Goal: Task Accomplishment & Management: Complete application form

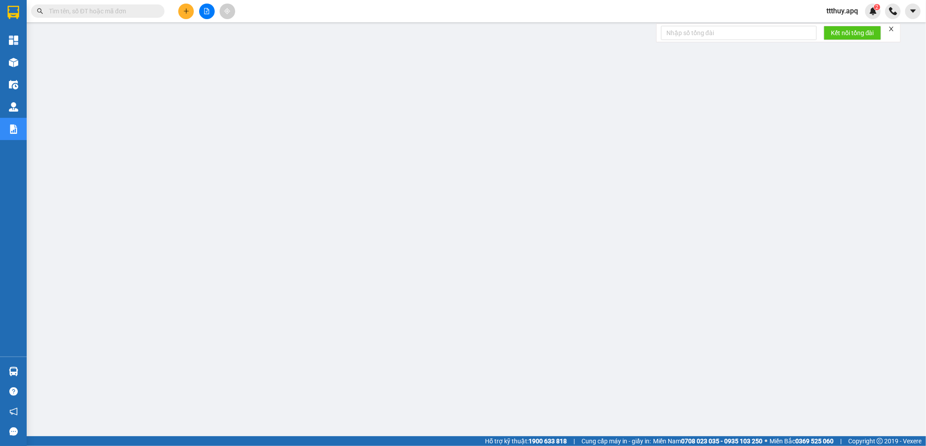
click at [204, 7] on button at bounding box center [207, 12] width 16 height 16
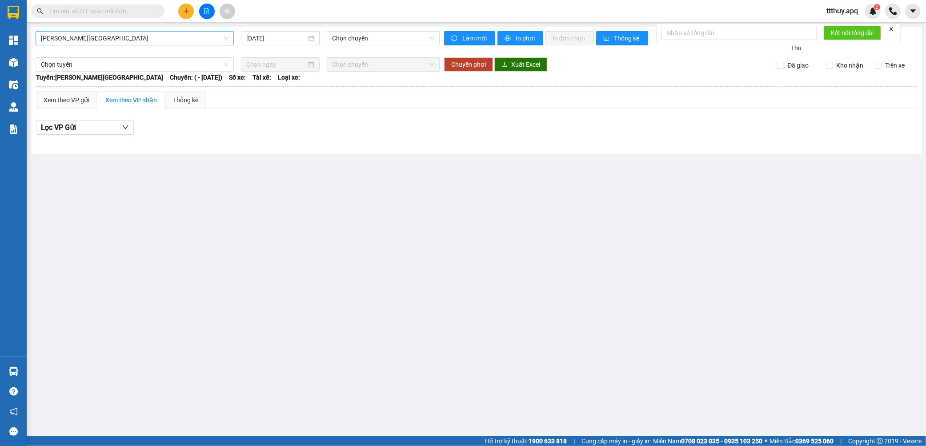
click at [148, 40] on span "[PERSON_NAME][GEOGRAPHIC_DATA]" at bounding box center [135, 38] width 188 height 13
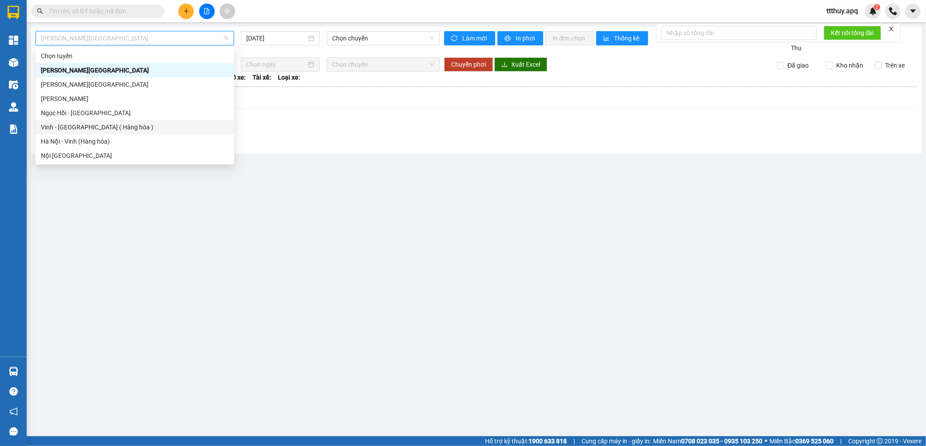
click at [104, 129] on div "Vinh - [GEOGRAPHIC_DATA] ( Hàng hóa )" at bounding box center [135, 127] width 188 height 10
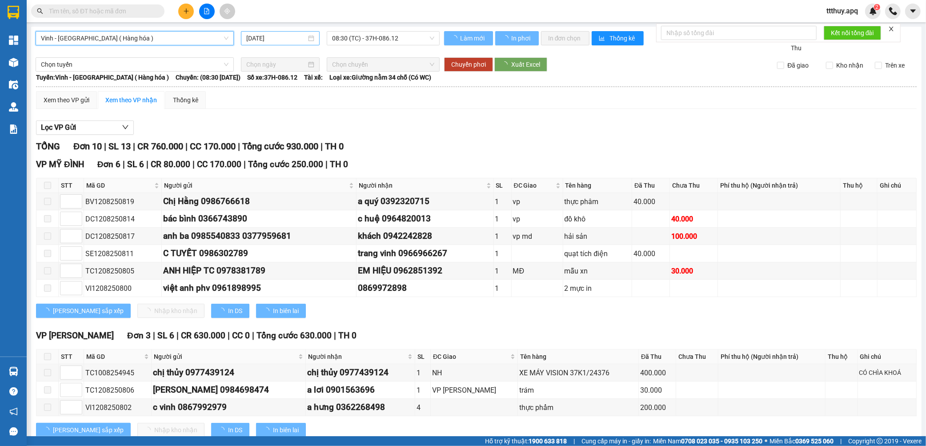
click at [286, 37] on input "[DATE]" at bounding box center [276, 38] width 60 height 10
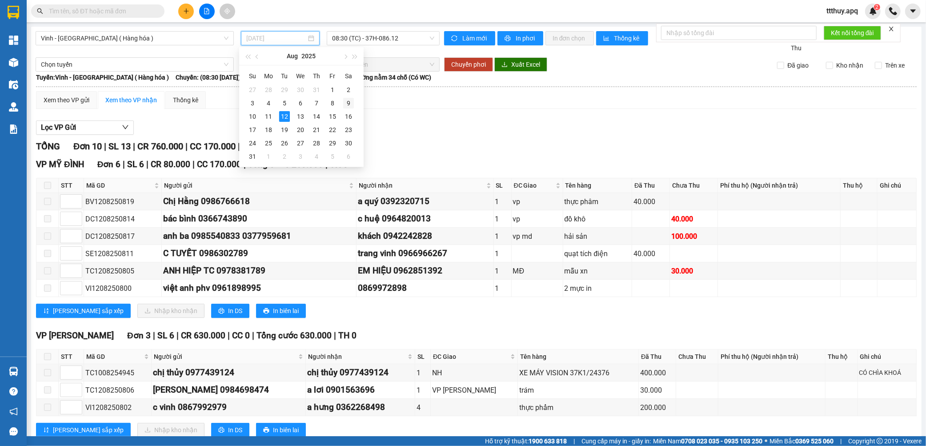
click at [350, 105] on div "9" at bounding box center [348, 103] width 11 height 11
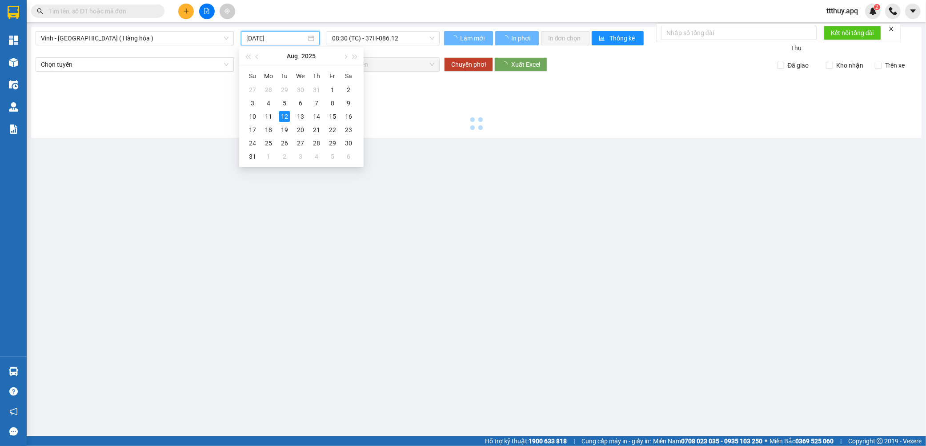
click at [350, 104] on div at bounding box center [477, 102] width 882 height 61
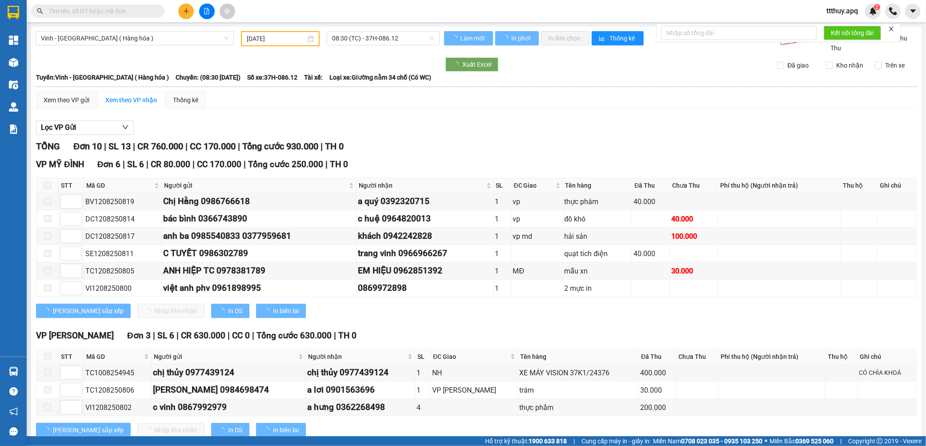
type input "[DATE]"
click at [279, 41] on input "[DATE]" at bounding box center [276, 39] width 59 height 10
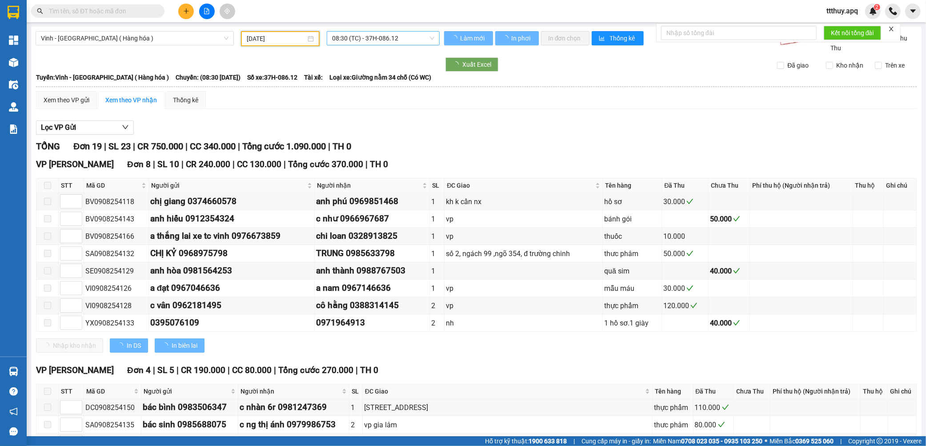
click at [374, 36] on span "08:30 (TC) - 37H-086.12" at bounding box center [383, 38] width 102 height 13
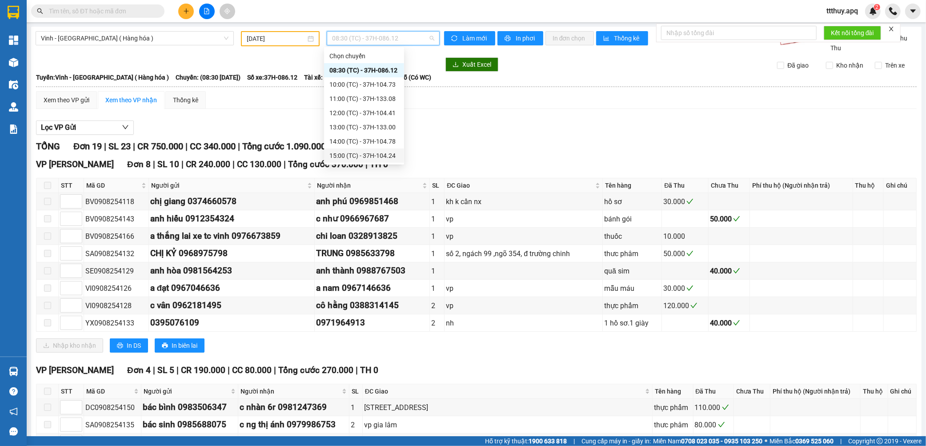
scroll to position [99, 0]
click at [384, 97] on div "22:10 (TC) - 37H-104.94" at bounding box center [364, 100] width 69 height 10
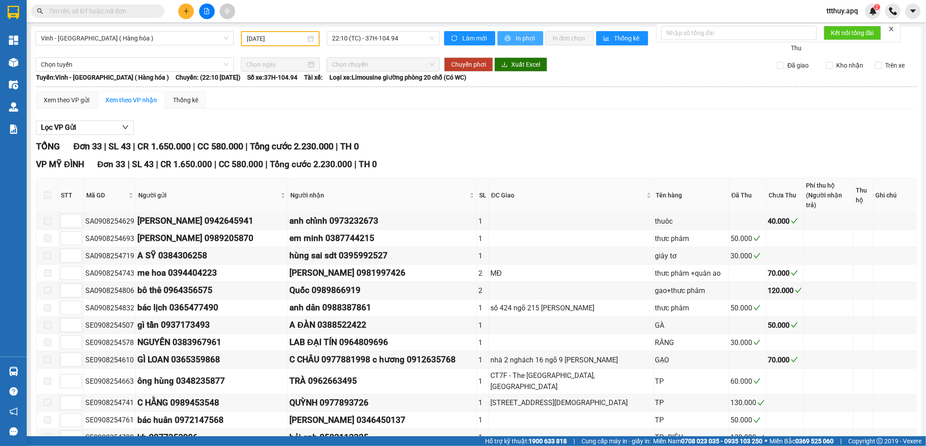
click at [511, 36] on button "In phơi" at bounding box center [521, 38] width 46 height 14
click at [112, 35] on span "Vinh - [GEOGRAPHIC_DATA] ( Hàng hóa )" at bounding box center [135, 38] width 188 height 13
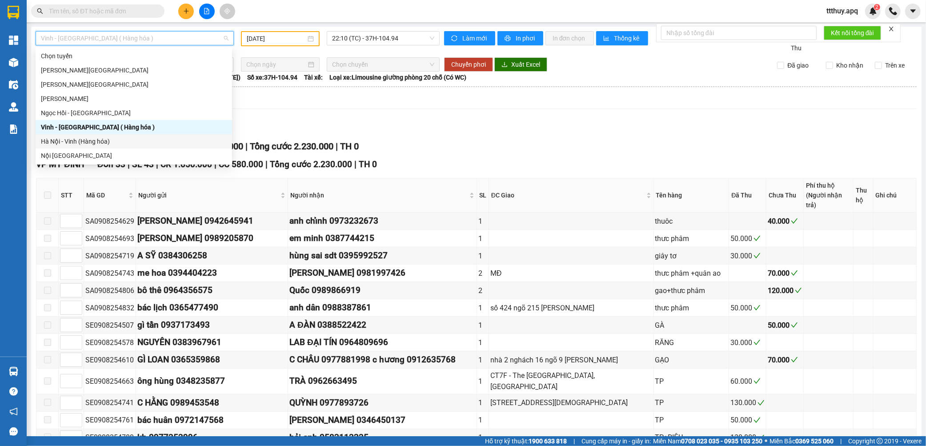
click at [96, 140] on div "Hà Nội - Vinh (Hàng hóa)" at bounding box center [134, 142] width 186 height 10
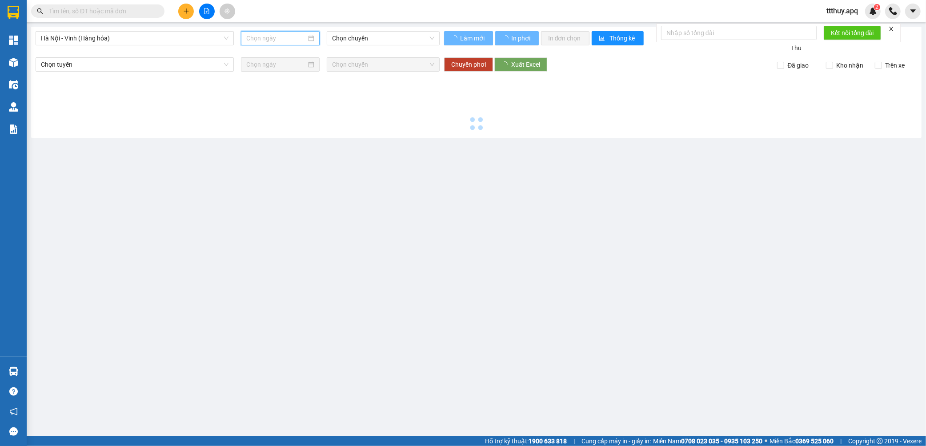
click at [277, 38] on input at bounding box center [276, 38] width 60 height 10
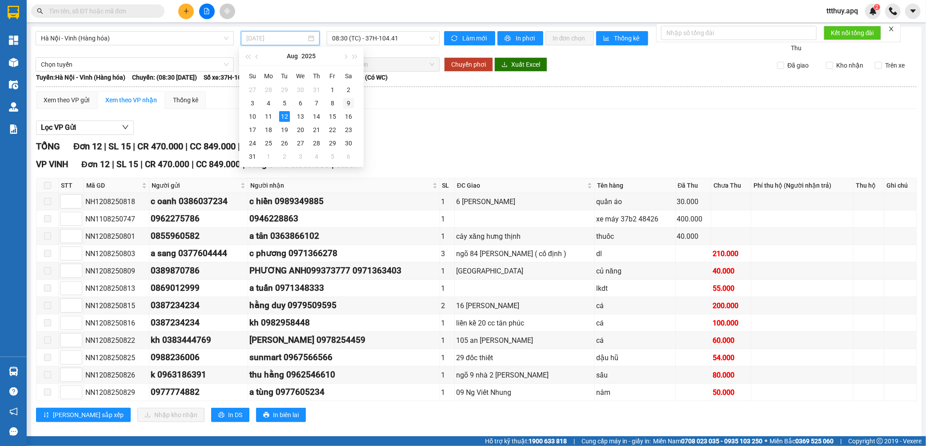
click at [345, 103] on div "9" at bounding box center [348, 103] width 11 height 11
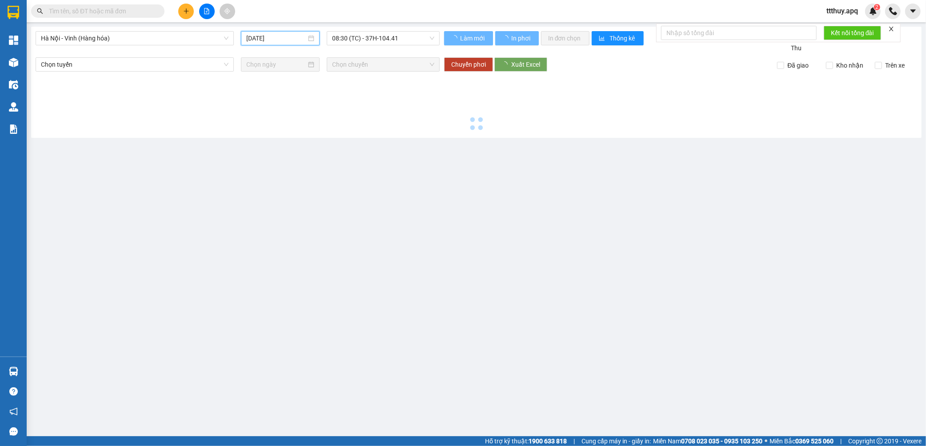
type input "[DATE]"
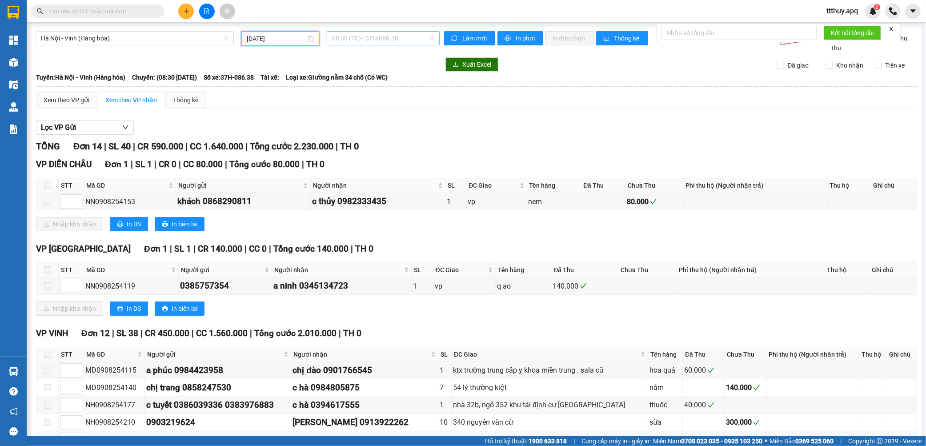
click at [390, 41] on span "08:30 (TC) - 37H-086.38" at bounding box center [383, 38] width 102 height 13
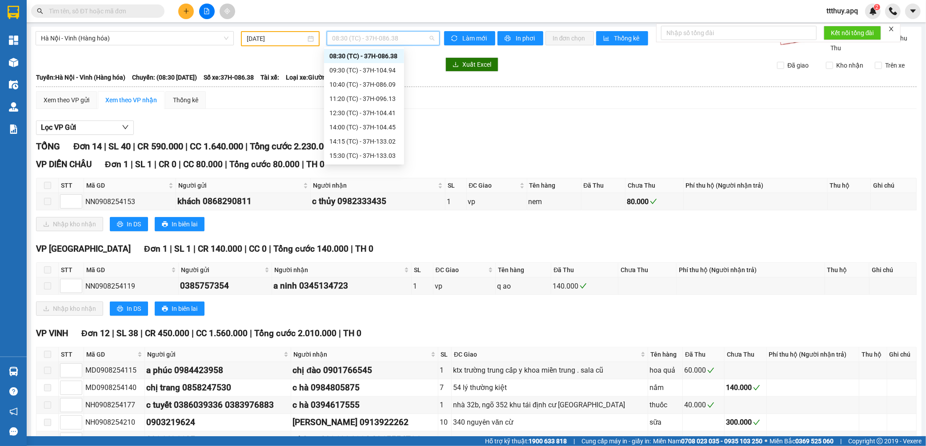
click at [390, 60] on div "08:30 (TC) - 37H-086.38" at bounding box center [364, 56] width 69 height 10
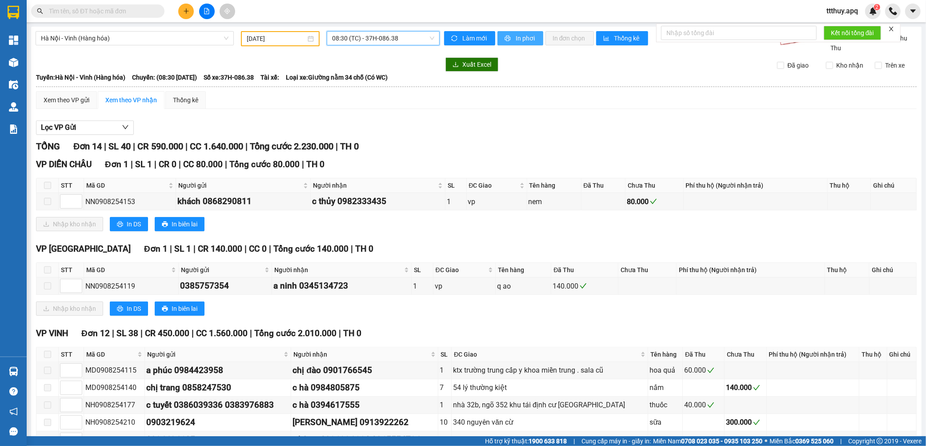
click at [518, 37] on span "In phơi" at bounding box center [526, 38] width 20 height 10
click at [392, 42] on span "08:30 (TC) - 37H-086.38" at bounding box center [383, 38] width 102 height 13
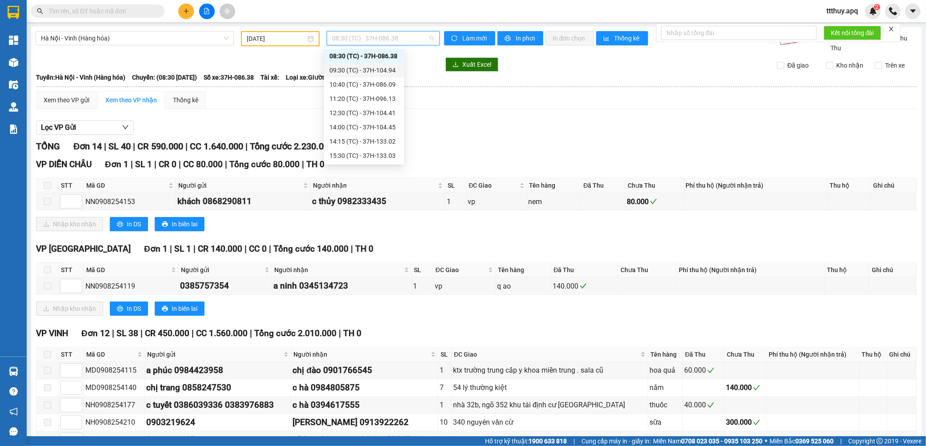
click at [390, 70] on div "09:30 (TC) - 37H-104.94" at bounding box center [364, 70] width 69 height 10
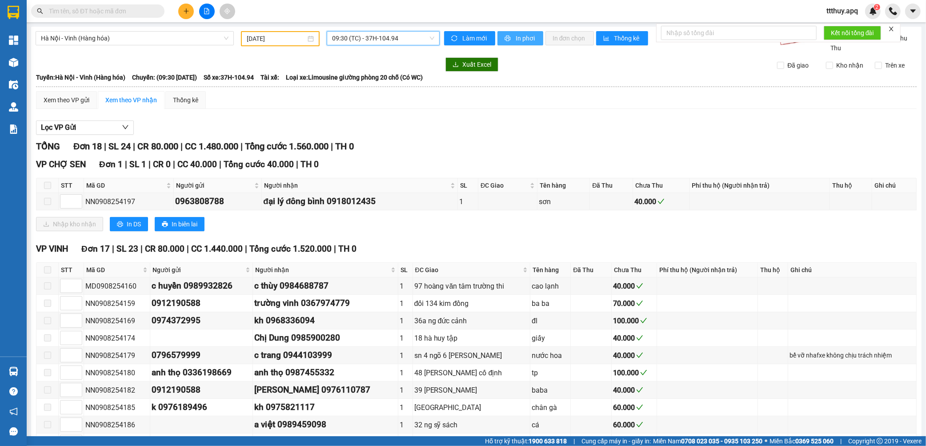
click at [516, 36] on span "In phơi" at bounding box center [526, 38] width 20 height 10
click at [381, 45] on div "Hà Nội - Vinh (Hàng hóa) [DATE] 09:30 (TC) - 37H-104.94" at bounding box center [238, 42] width 404 height 22
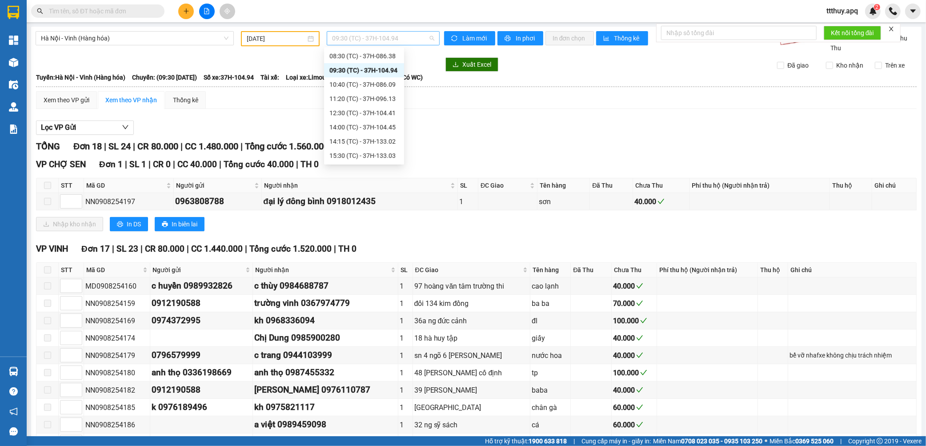
click at [378, 38] on span "09:30 (TC) - 37H-104.94" at bounding box center [383, 38] width 102 height 13
click at [392, 114] on div "12:30 (TC) - 37H-104.41" at bounding box center [364, 113] width 69 height 10
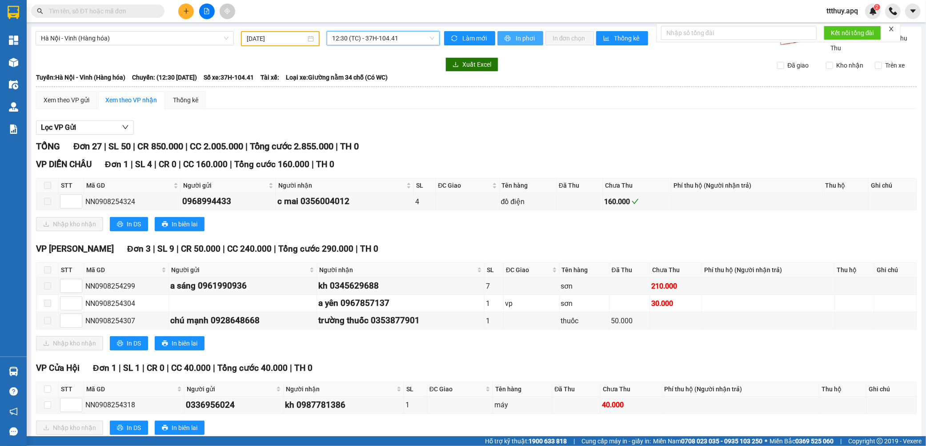
click at [517, 37] on span "In phơi" at bounding box center [526, 38] width 20 height 10
click at [153, 40] on span "Hà Nội - Vinh (Hàng hóa)" at bounding box center [135, 38] width 188 height 13
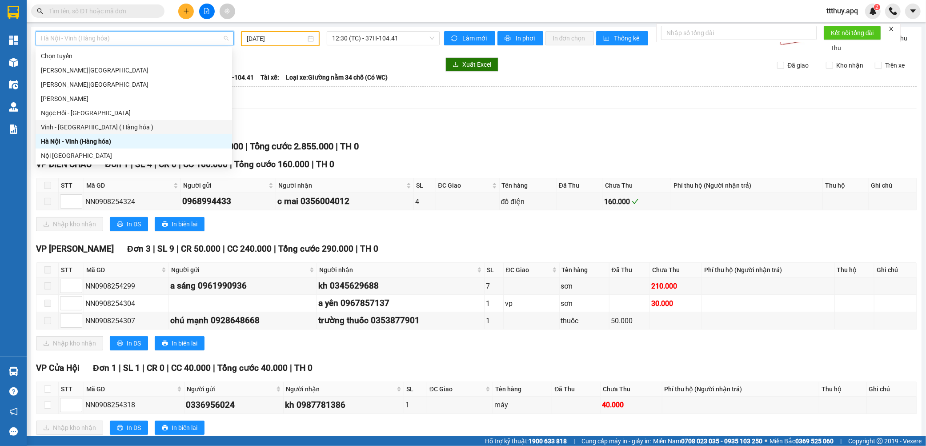
click at [101, 127] on div "Vinh - [GEOGRAPHIC_DATA] ( Hàng hóa )" at bounding box center [134, 127] width 186 height 10
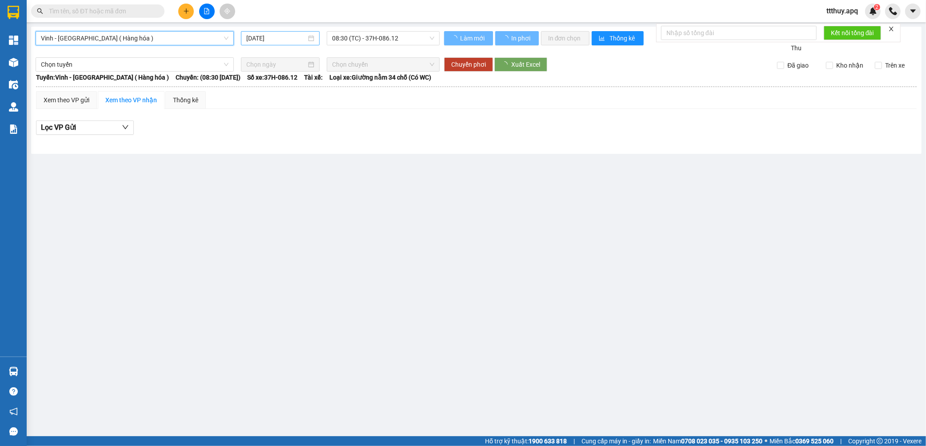
click at [266, 39] on input "[DATE]" at bounding box center [276, 38] width 60 height 10
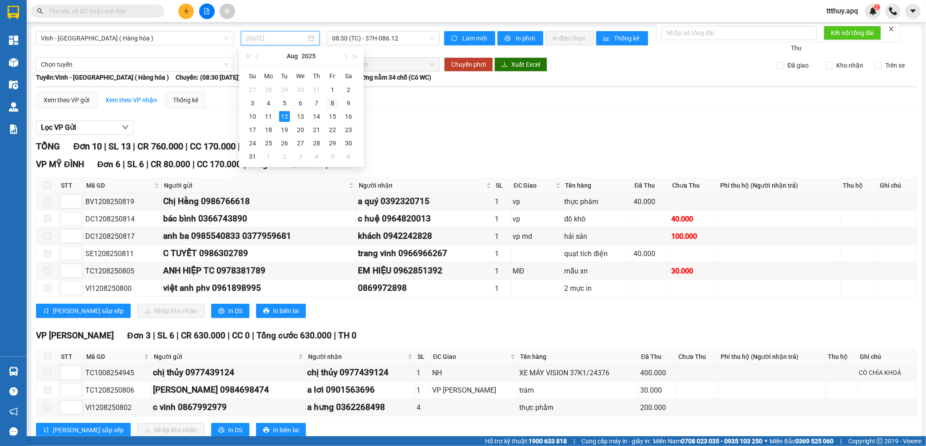
click at [334, 105] on div "8" at bounding box center [332, 103] width 11 height 11
type input "[DATE]"
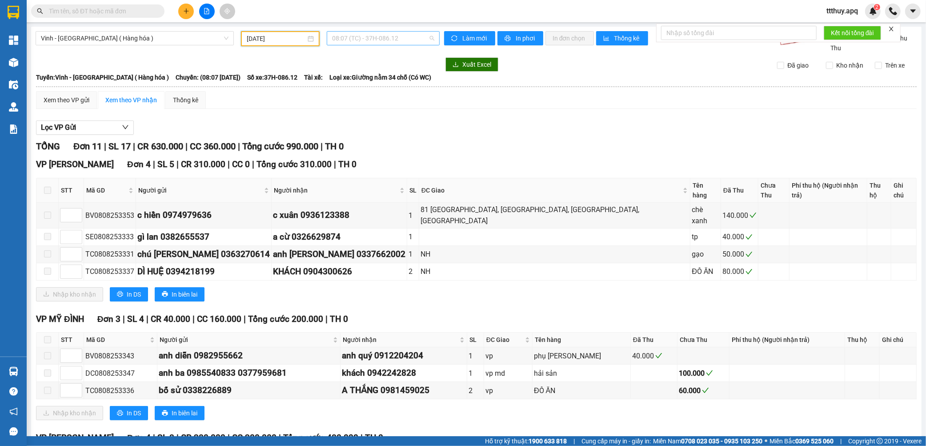
click at [397, 32] on span "08:07 (TC) - 37H-086.12" at bounding box center [383, 38] width 102 height 13
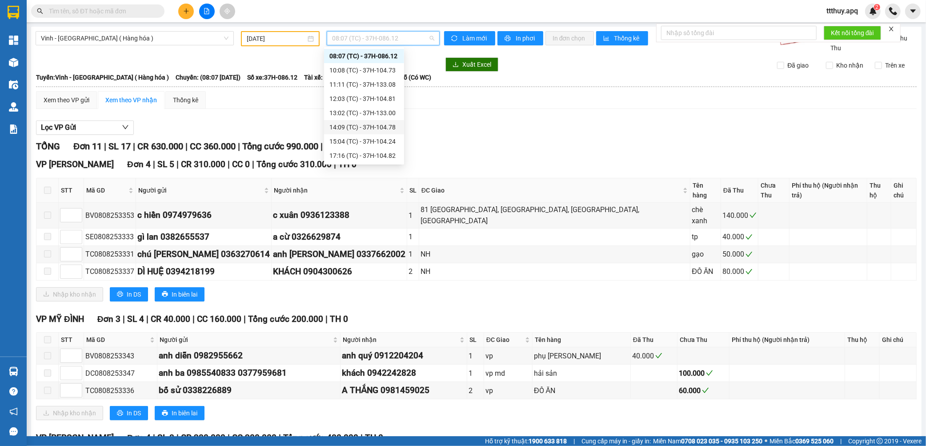
click at [386, 129] on div "14:09 (TC) - 37H-104.78" at bounding box center [364, 127] width 69 height 10
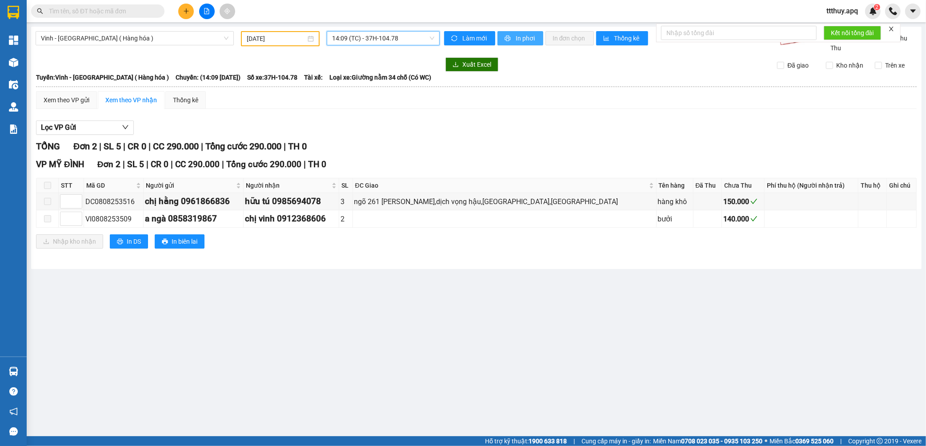
click at [528, 37] on span "In phơi" at bounding box center [526, 38] width 20 height 10
click at [394, 38] on span "14:09 (TC) - 37H-104.78" at bounding box center [383, 38] width 102 height 13
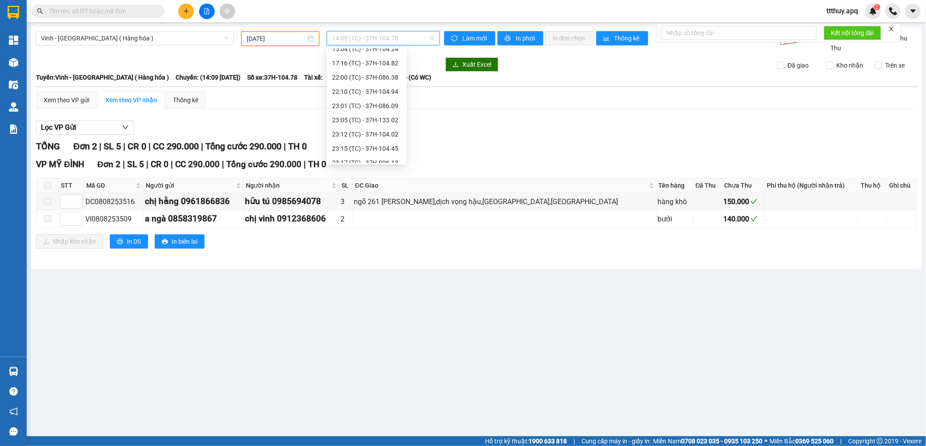
scroll to position [142, 0]
click at [388, 113] on div "23:15 (TC) - 37H-104.45" at bounding box center [366, 113] width 69 height 10
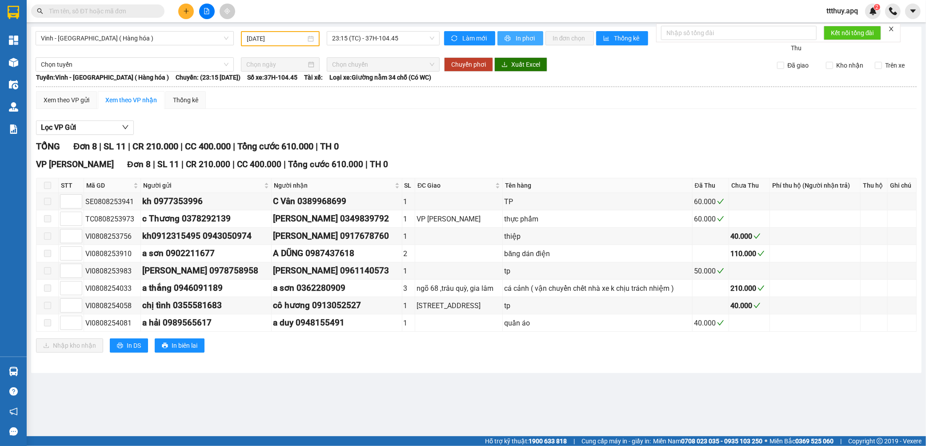
click at [516, 32] on button "In phơi" at bounding box center [521, 38] width 46 height 14
click at [170, 40] on span "Vinh - [GEOGRAPHIC_DATA] ( Hàng hóa )" at bounding box center [135, 38] width 188 height 13
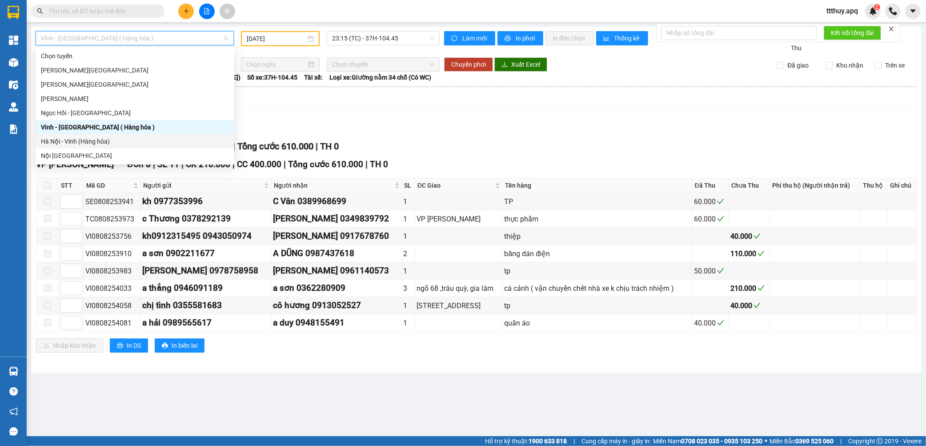
click at [114, 140] on div "Hà Nội - Vinh (Hàng hóa)" at bounding box center [135, 142] width 188 height 10
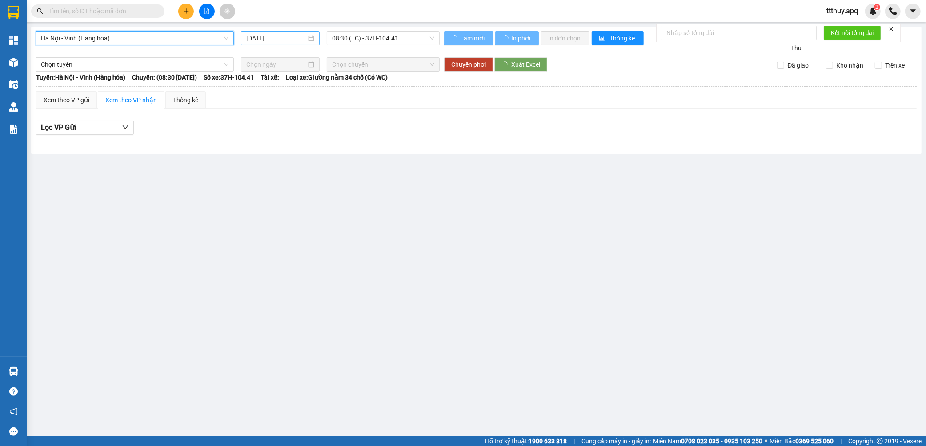
click at [267, 34] on input "[DATE]" at bounding box center [276, 38] width 60 height 10
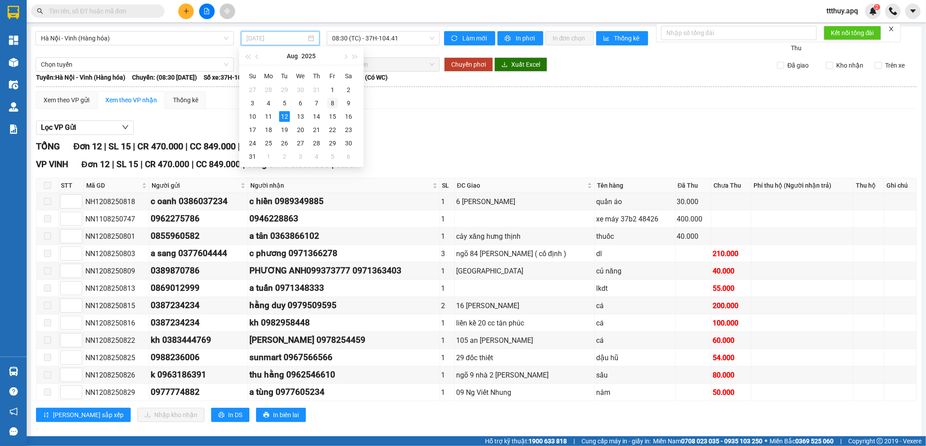
click at [334, 106] on div "8" at bounding box center [332, 103] width 11 height 11
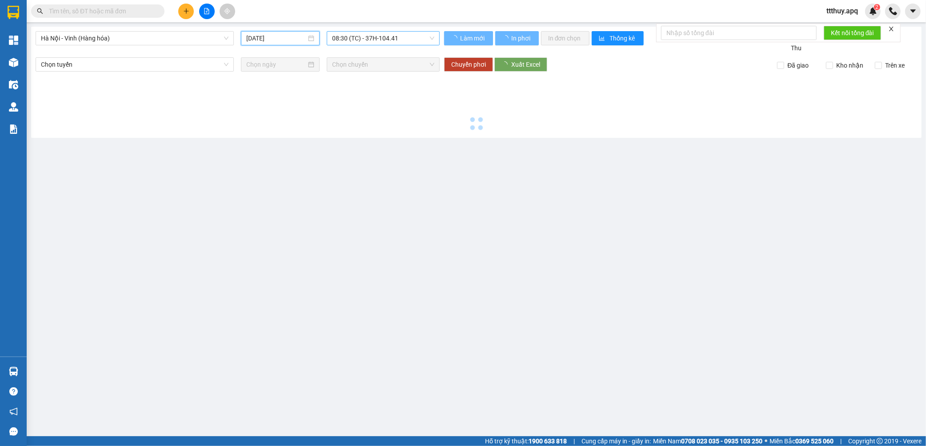
type input "[DATE]"
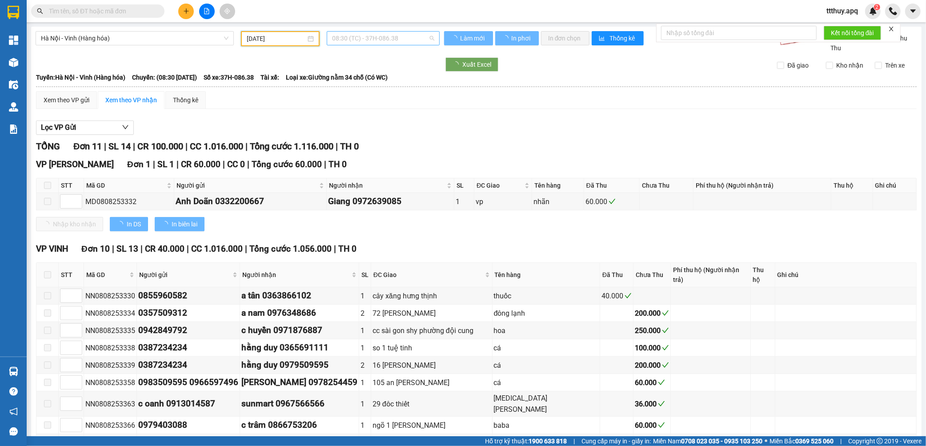
click at [388, 37] on span "08:30 (TC) - 37H-086.38" at bounding box center [383, 38] width 102 height 13
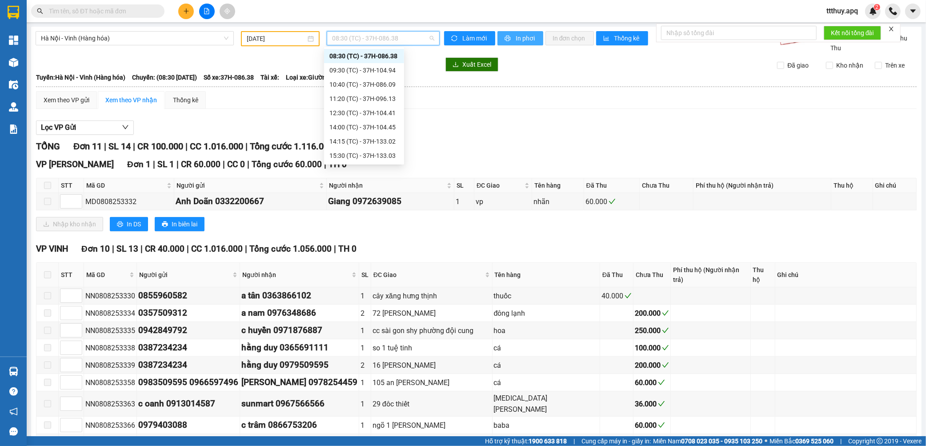
click at [521, 39] on span "In phơi" at bounding box center [526, 38] width 20 height 10
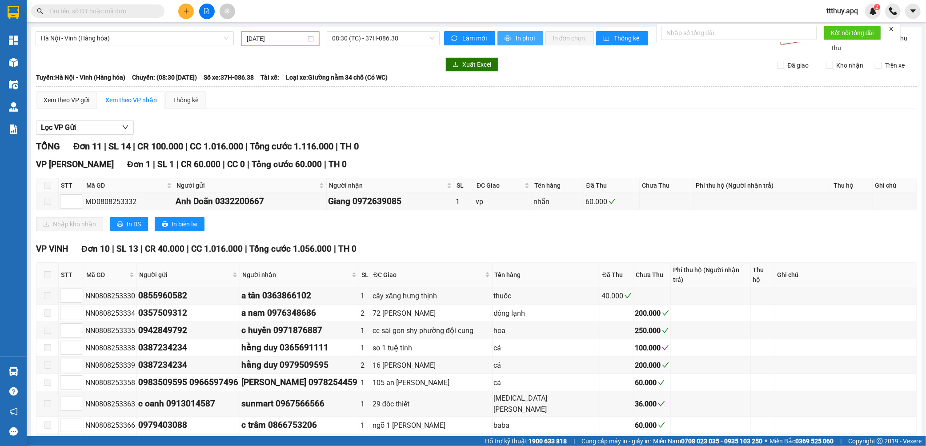
scroll to position [0, 0]
click at [360, 36] on span "08:30 (TC) - 37H-086.38" at bounding box center [383, 38] width 102 height 13
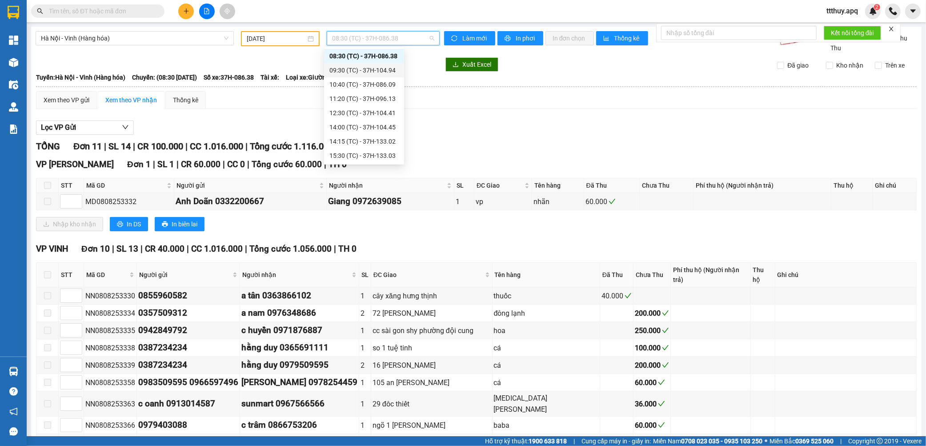
click at [380, 72] on div "09:30 (TC) - 37H-104.94" at bounding box center [364, 70] width 69 height 10
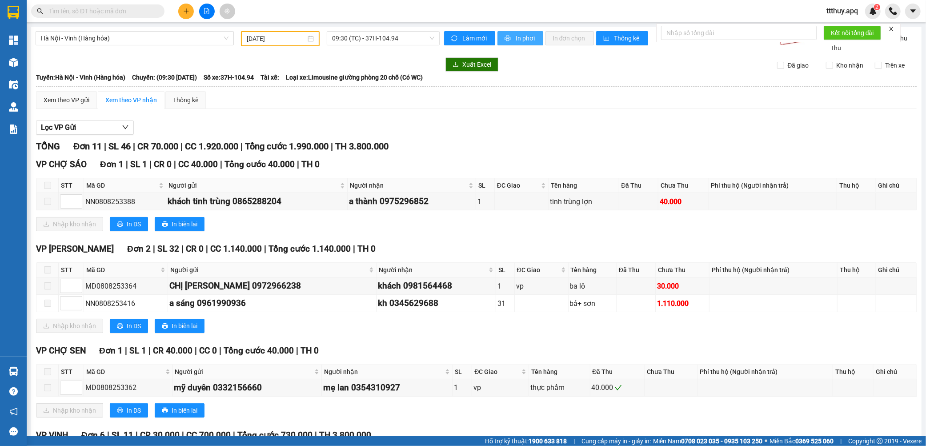
click at [523, 41] on span "In phơi" at bounding box center [526, 38] width 20 height 10
click at [382, 37] on span "09:30 (TC) - 37H-104.94" at bounding box center [383, 38] width 102 height 13
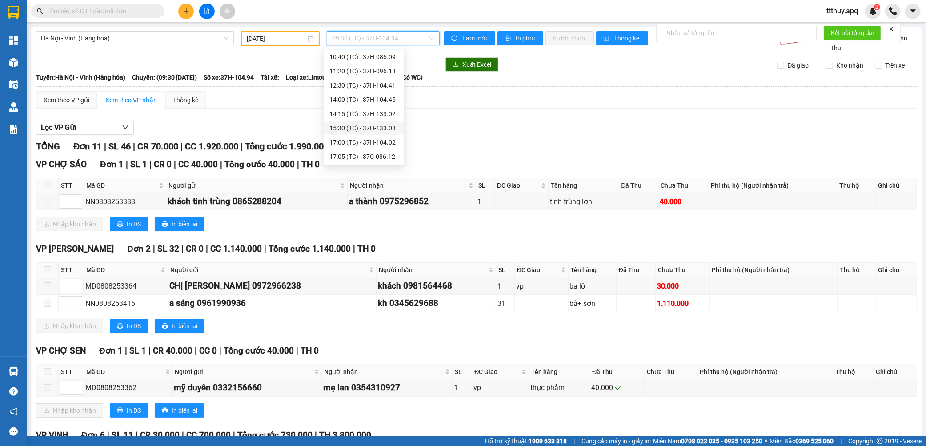
scroll to position [64, 0]
click at [394, 151] on div "22:40 (TC) - 37H-133.08" at bounding box center [364, 149] width 69 height 10
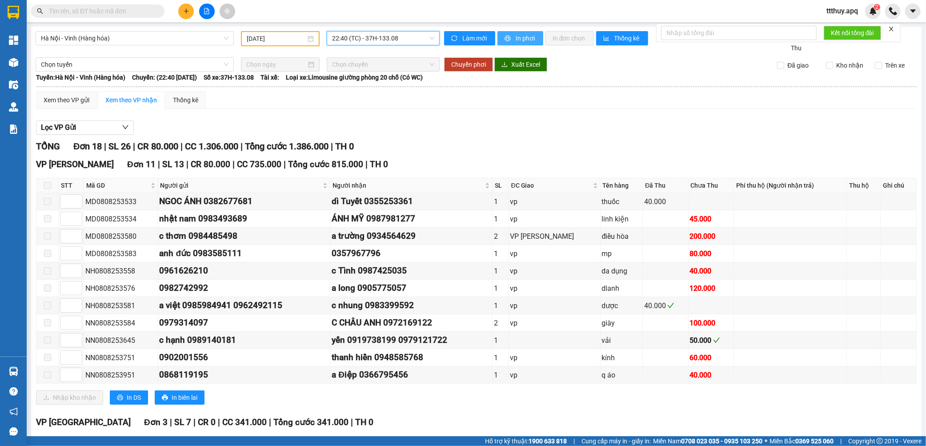
click at [516, 36] on span "In phơi" at bounding box center [526, 38] width 20 height 10
click at [382, 38] on span "22:40 (TC) - 37H-133.08" at bounding box center [383, 38] width 102 height 13
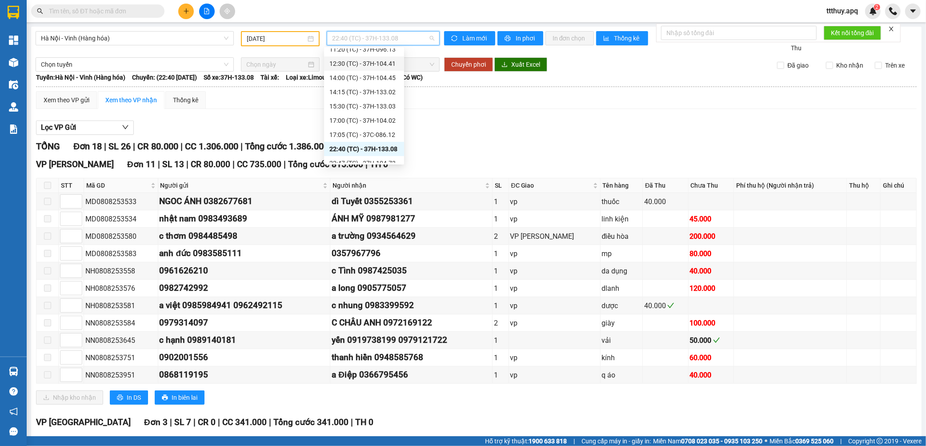
click at [394, 62] on div "12:30 (TC) - 37H-104.41" at bounding box center [364, 64] width 69 height 10
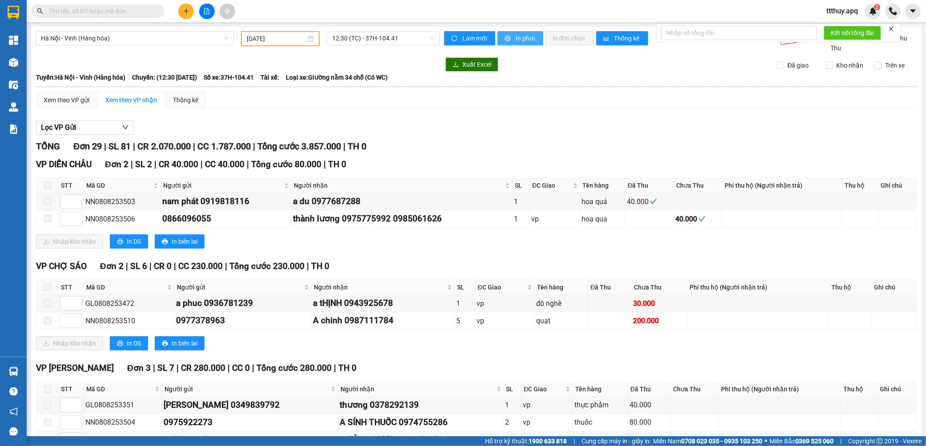
click at [525, 38] on span "In phơi" at bounding box center [526, 38] width 20 height 10
click at [400, 37] on span "12:30 (TC) - 37H-104.41" at bounding box center [383, 38] width 102 height 13
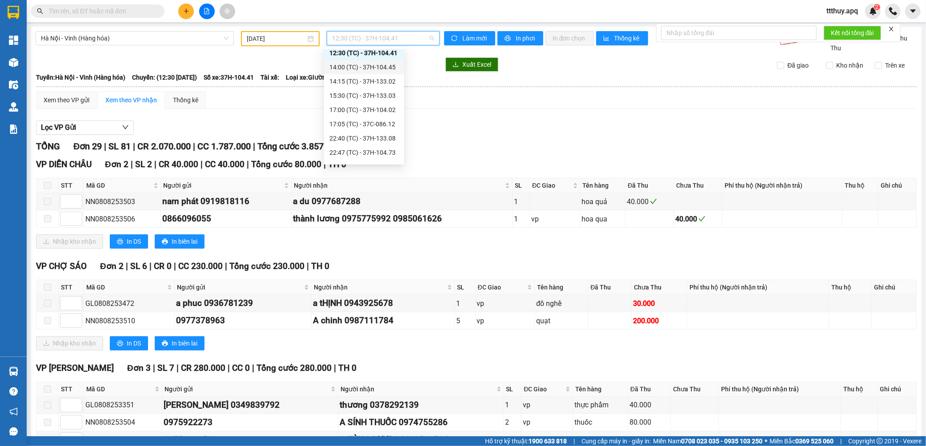
scroll to position [157, 0]
click at [366, 34] on span "12:30 (TC) - 37H-104.41" at bounding box center [383, 38] width 102 height 13
type input "13303"
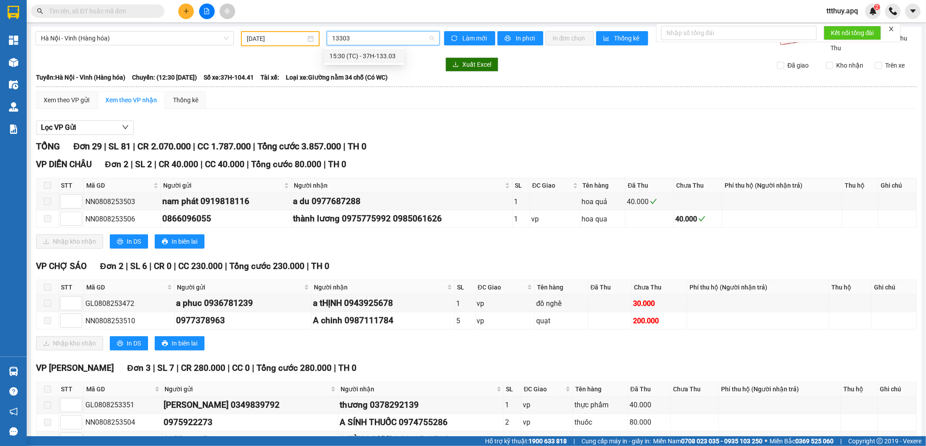
click at [380, 52] on div "15:30 (TC) - 37H-133.03" at bounding box center [364, 56] width 69 height 10
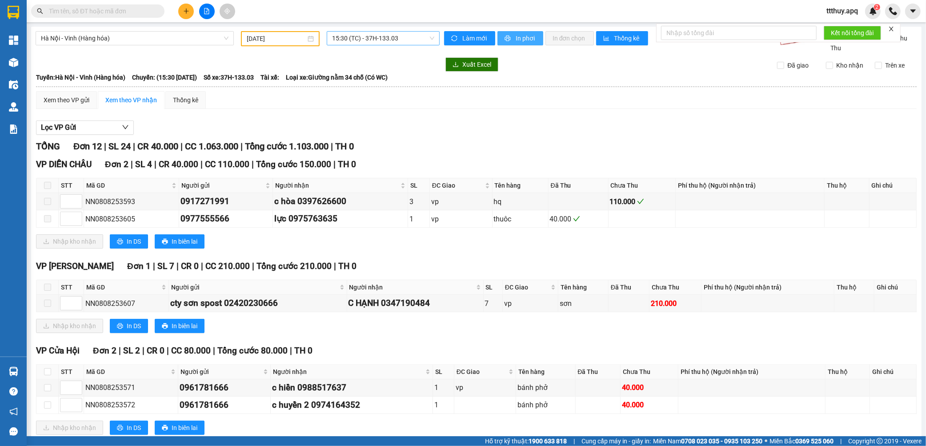
click at [516, 43] on span "In phơi" at bounding box center [526, 38] width 20 height 10
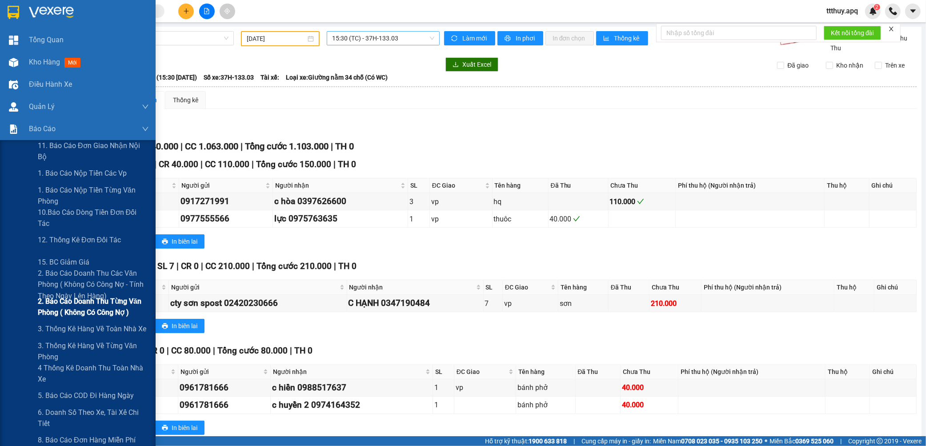
scroll to position [99, 0]
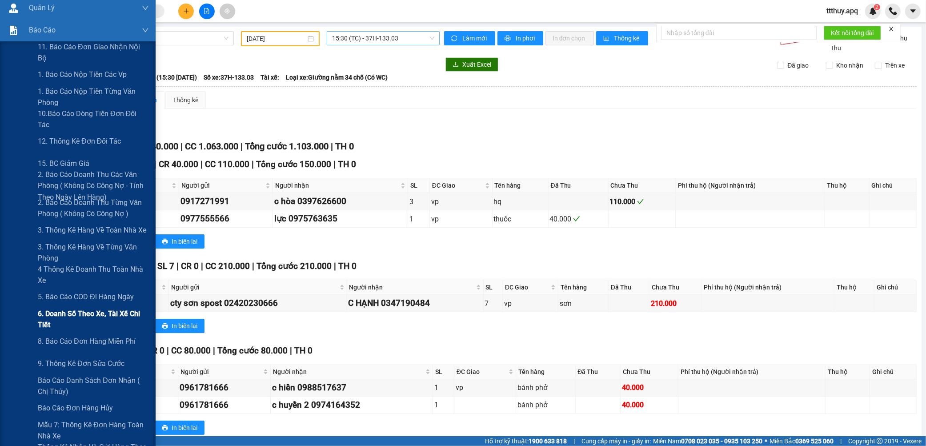
click at [76, 316] on span "6. Doanh số theo xe, tài xế chi tiết" at bounding box center [93, 319] width 111 height 22
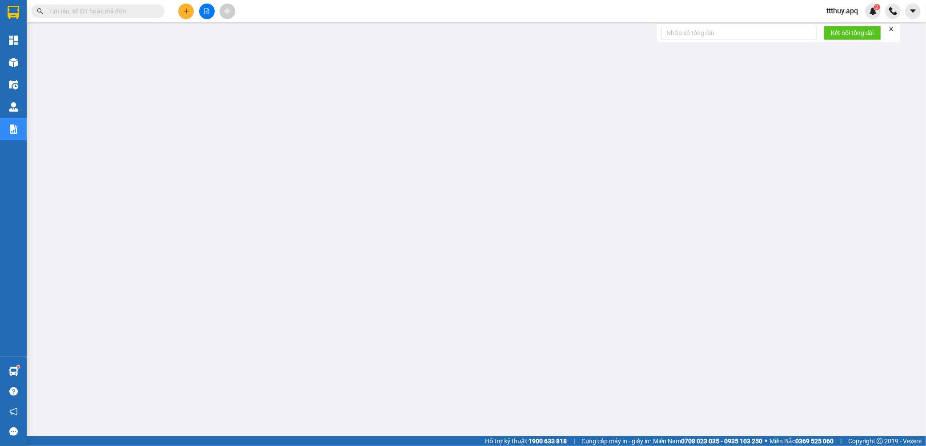
click at [121, 12] on input "text" at bounding box center [101, 11] width 105 height 10
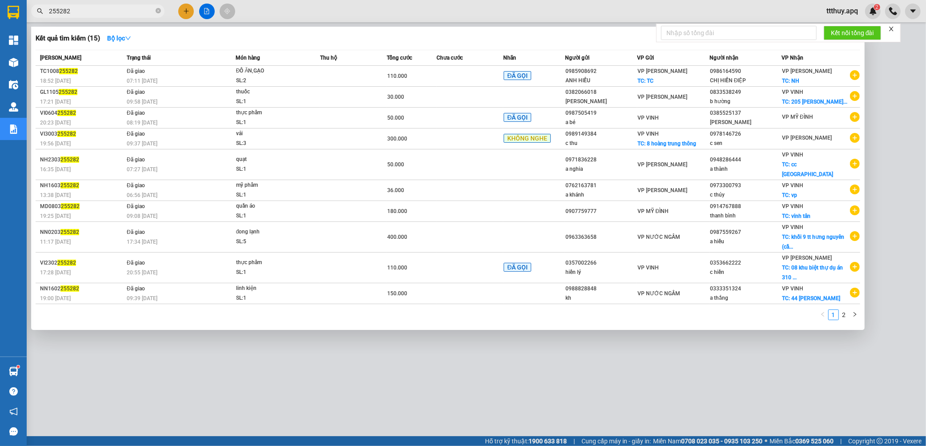
click at [112, 8] on input "255282" at bounding box center [101, 11] width 105 height 10
click at [110, 9] on input "255282" at bounding box center [101, 11] width 105 height 10
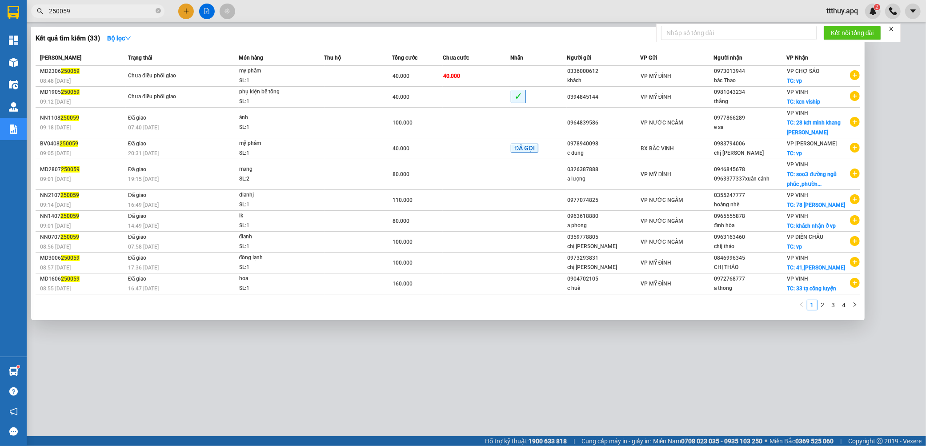
click at [49, 12] on input "250059" at bounding box center [101, 11] width 105 height 10
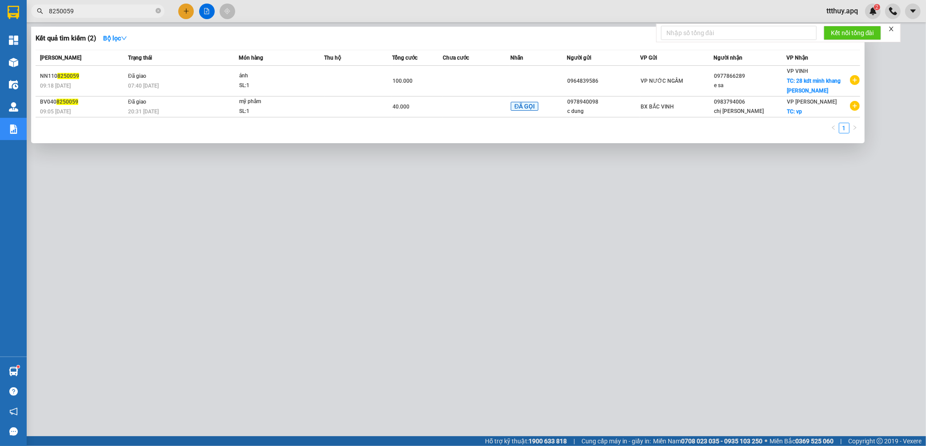
click at [79, 14] on input "8250059" at bounding box center [101, 11] width 105 height 10
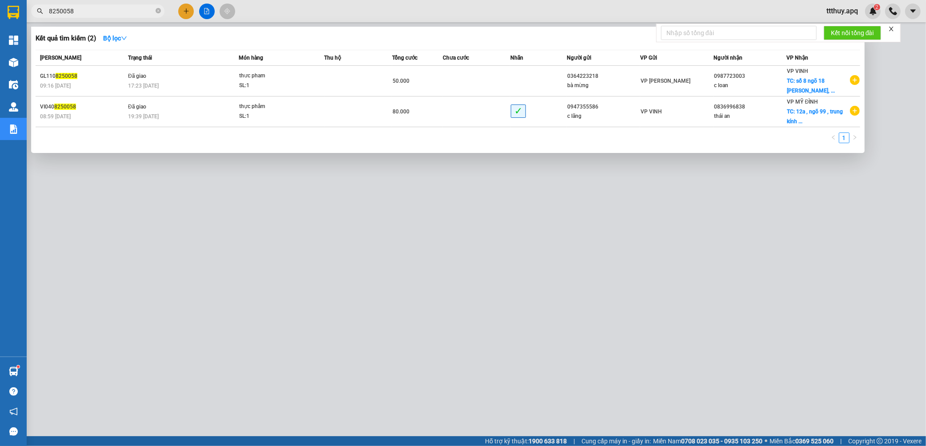
drag, startPoint x: 79, startPoint y: 10, endPoint x: 4, endPoint y: 11, distance: 74.3
click at [5, 11] on section "Kết quả tìm kiếm ( 2 ) Bộ lọc Mã ĐH Trạng thái Món hàng Thu hộ Tổng cước Chưa c…" at bounding box center [463, 223] width 926 height 446
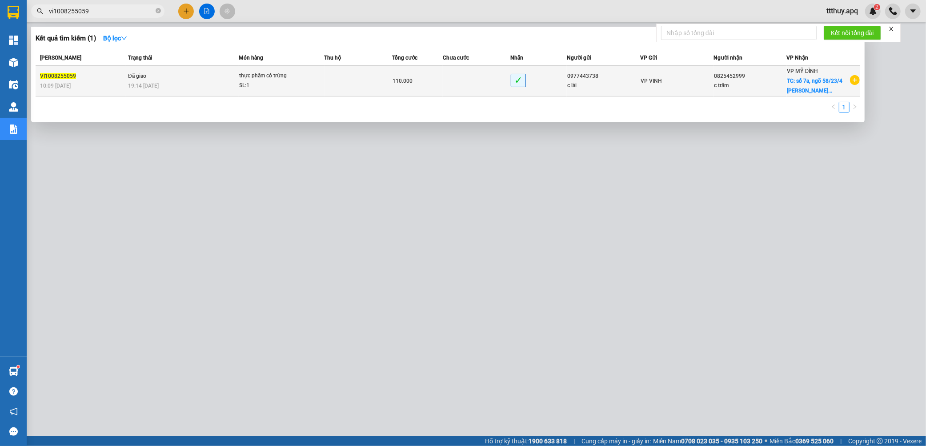
type input "vi1008255059"
click at [197, 77] on td "Đã giao 19:14 [DATE]" at bounding box center [182, 81] width 113 height 31
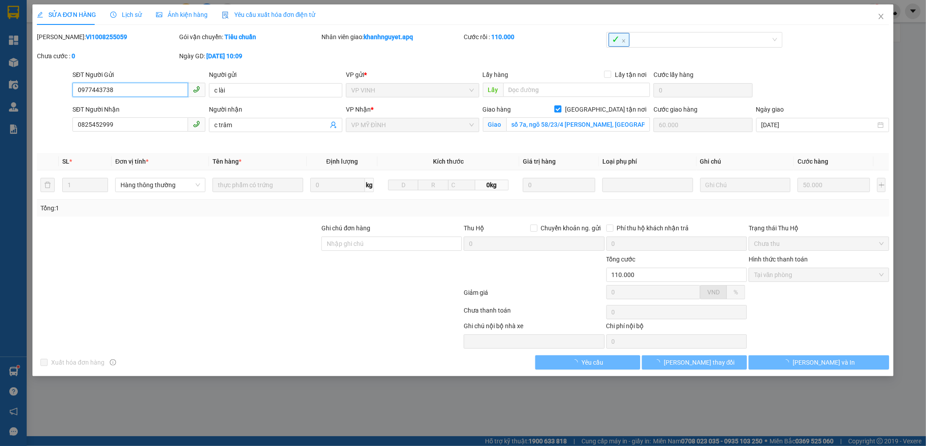
type input "0977443738"
type input "c lài"
type input "0825452999"
type input "c trâm"
checkbox input "true"
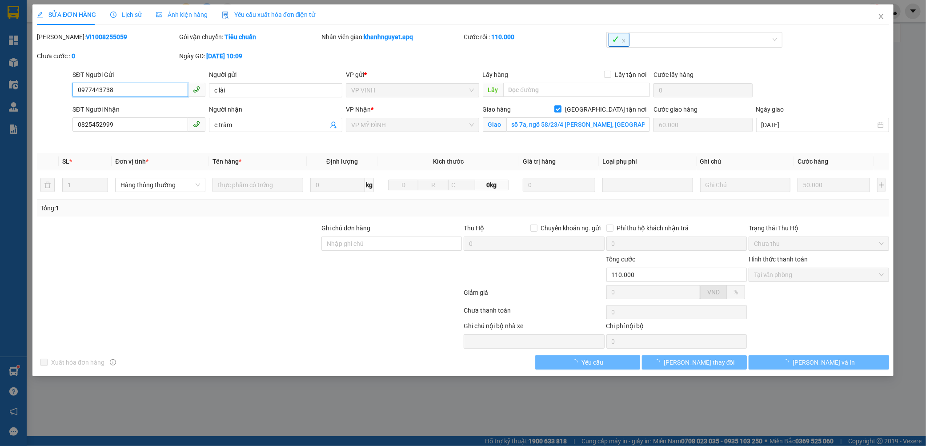
type input "số 7a, ngõ 58/23/4 [PERSON_NAME], [GEOGRAPHIC_DATA], [GEOGRAPHIC_DATA]"
type input "60.000"
type input "110.000"
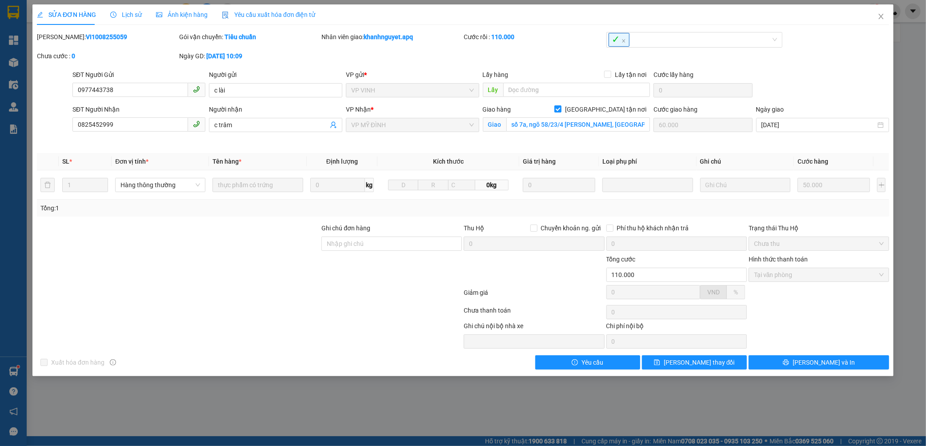
click at [129, 16] on span "Lịch sử" at bounding box center [126, 14] width 32 height 7
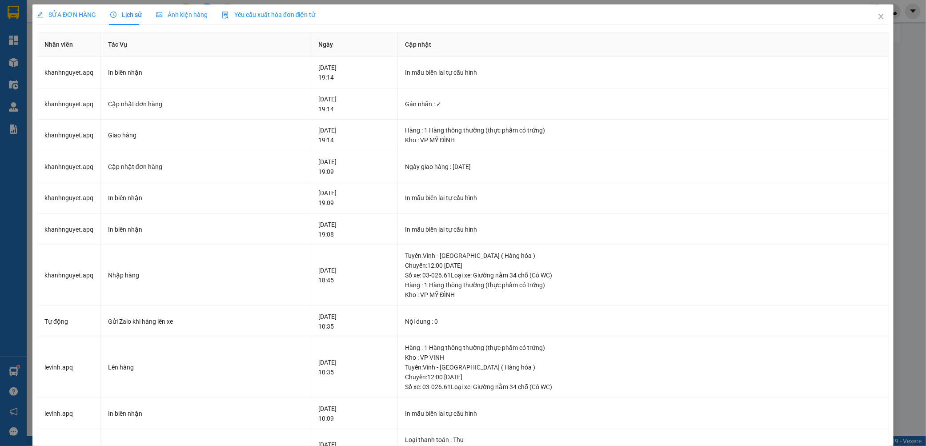
click at [81, 16] on span "SỬA ĐƠN HÀNG" at bounding box center [66, 14] width 59 height 7
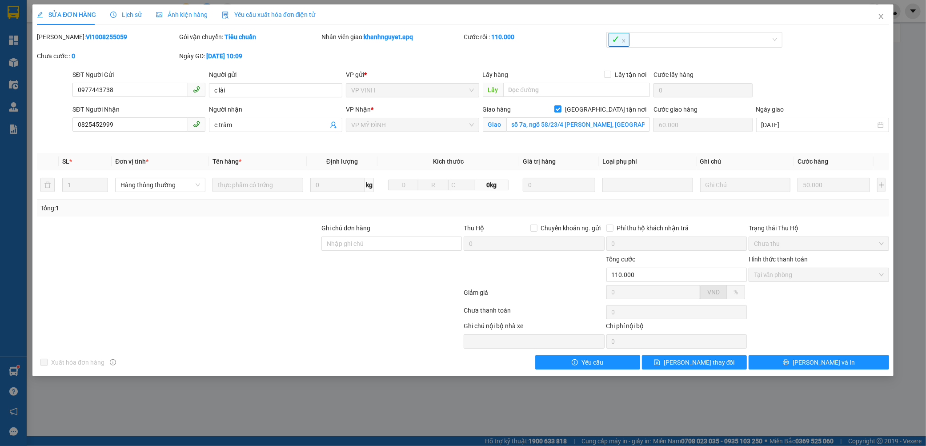
click at [86, 39] on b "VI1008255059" at bounding box center [106, 36] width 41 height 7
copy b "VI1008255059"
click at [881, 23] on span "Close" at bounding box center [881, 16] width 25 height 25
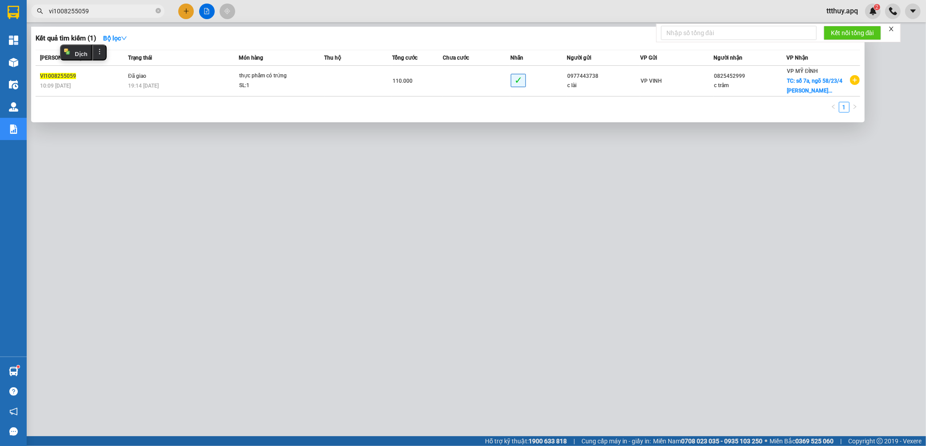
click at [124, 6] on input "vi1008255059" at bounding box center [101, 11] width 105 height 10
click at [98, 5] on span "vi1008255059" at bounding box center [97, 10] width 133 height 13
click at [95, 10] on input "vi1008255059" at bounding box center [101, 11] width 105 height 10
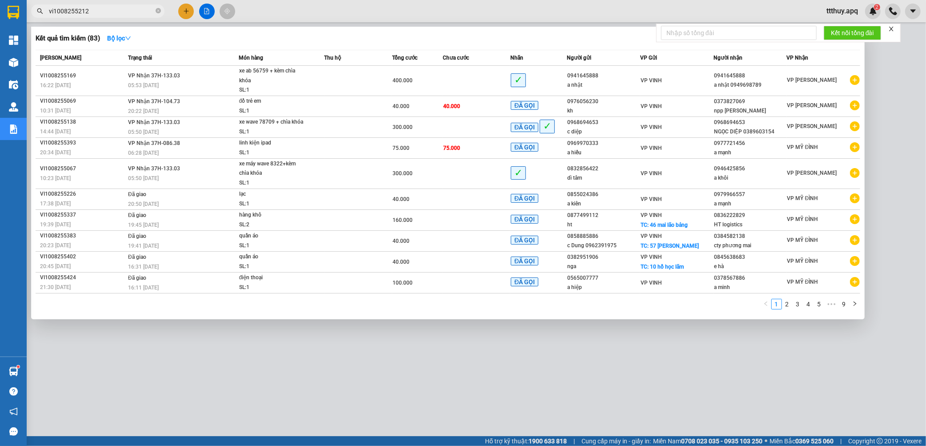
type input "vi1008255212"
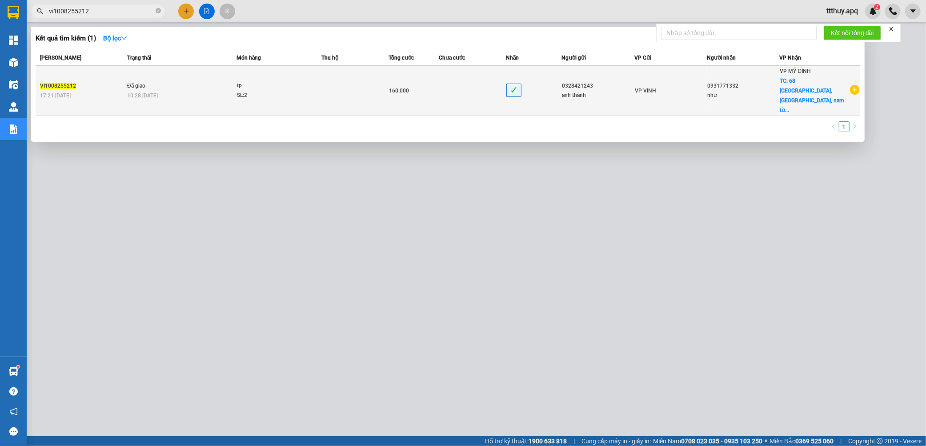
click at [137, 80] on td "Đã giao 10:28 [DATE]" at bounding box center [181, 91] width 112 height 50
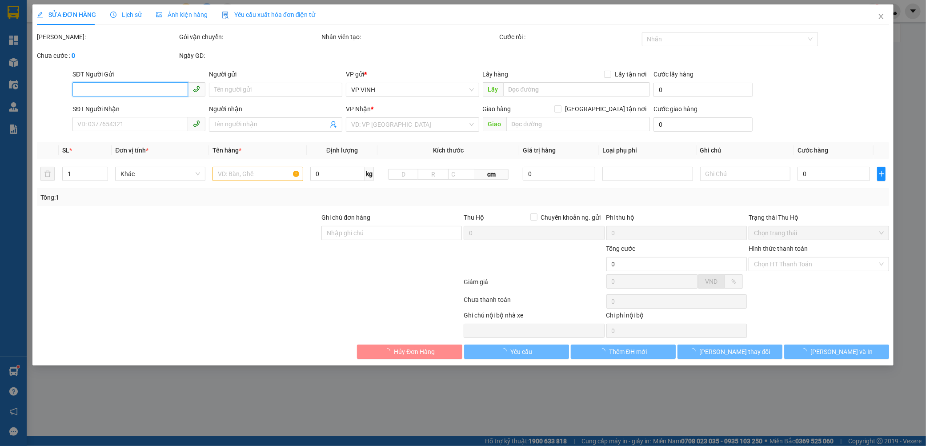
type input "0328421243"
type input "anh thành"
type input "0931771332"
type input "như"
checkbox input "true"
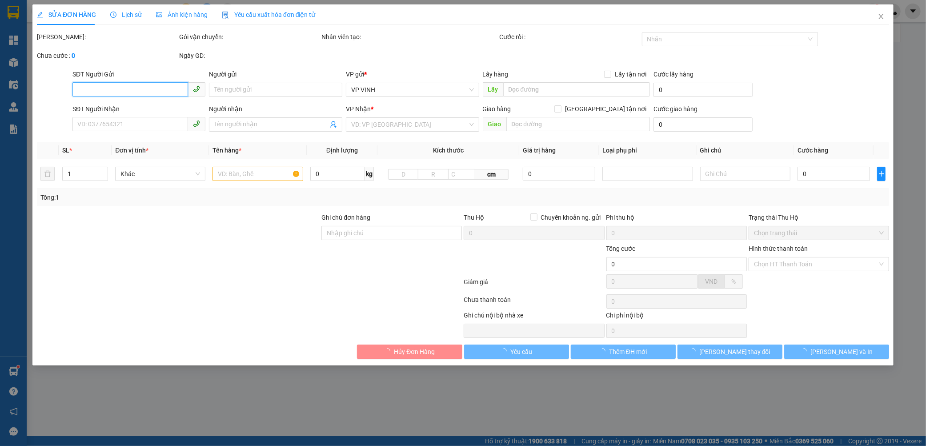
type input "68 [GEOGRAPHIC_DATA], [GEOGRAPHIC_DATA], [GEOGRAPHIC_DATA]"
type input "80.000"
type input "160.000"
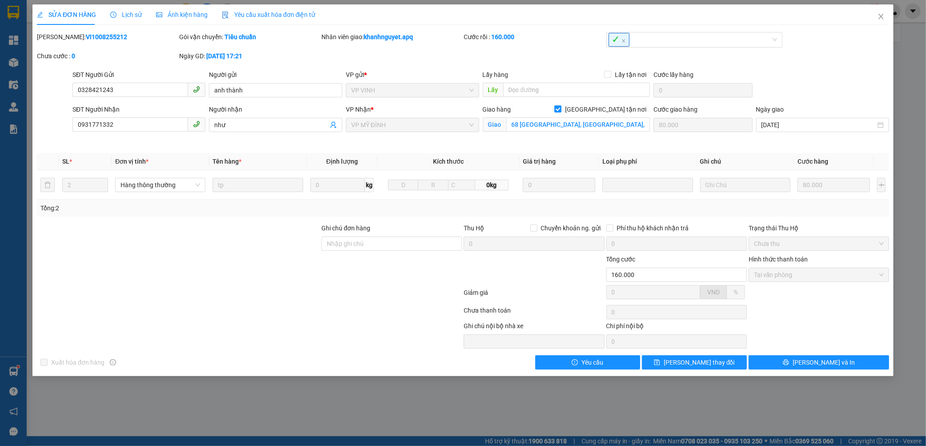
click at [125, 16] on span "Lịch sử" at bounding box center [126, 14] width 32 height 7
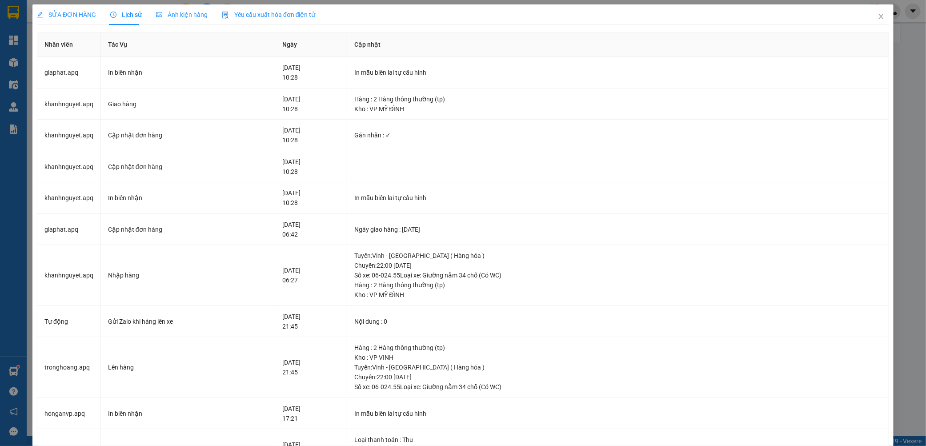
click at [63, 12] on span "SỬA ĐƠN HÀNG" at bounding box center [66, 14] width 59 height 7
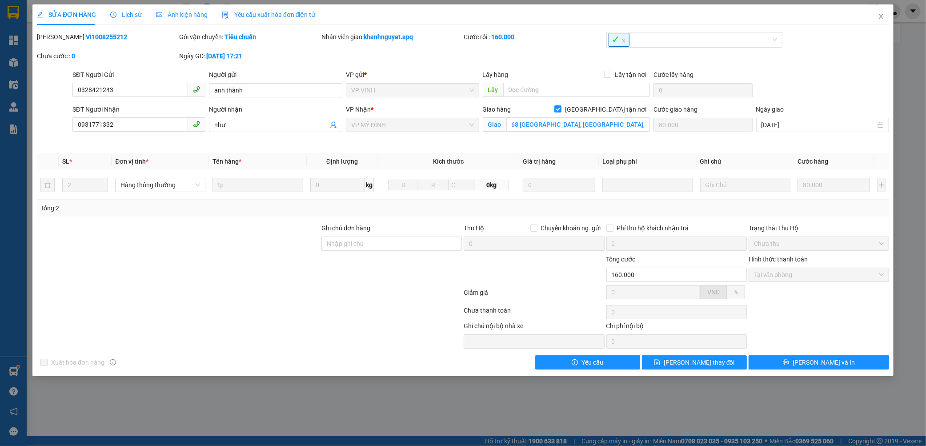
click at [86, 37] on b "VI1008255212" at bounding box center [106, 36] width 41 height 7
copy b "VI1008255212"
drag, startPoint x: 881, startPoint y: 15, endPoint x: 295, endPoint y: 4, distance: 586.3
click at [881, 15] on icon "close" at bounding box center [881, 16] width 7 height 7
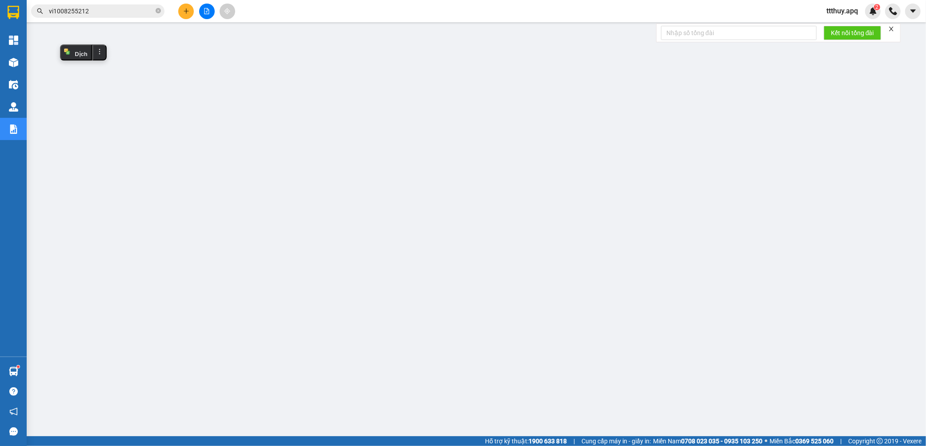
click at [112, 9] on input "vi1008255212" at bounding box center [101, 11] width 105 height 10
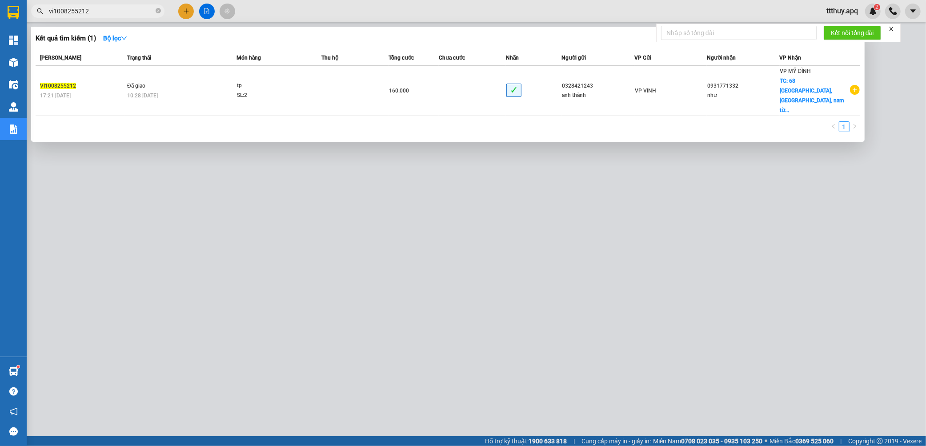
click at [111, 9] on input "vi1008255212" at bounding box center [101, 11] width 105 height 10
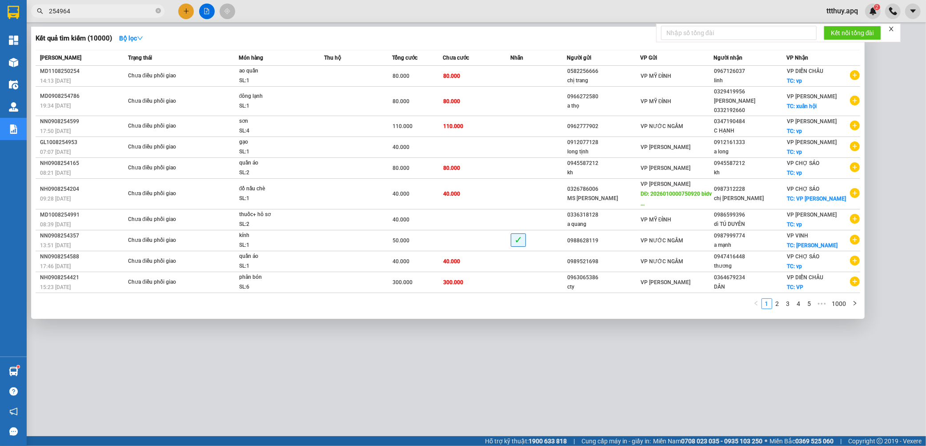
type input "254964"
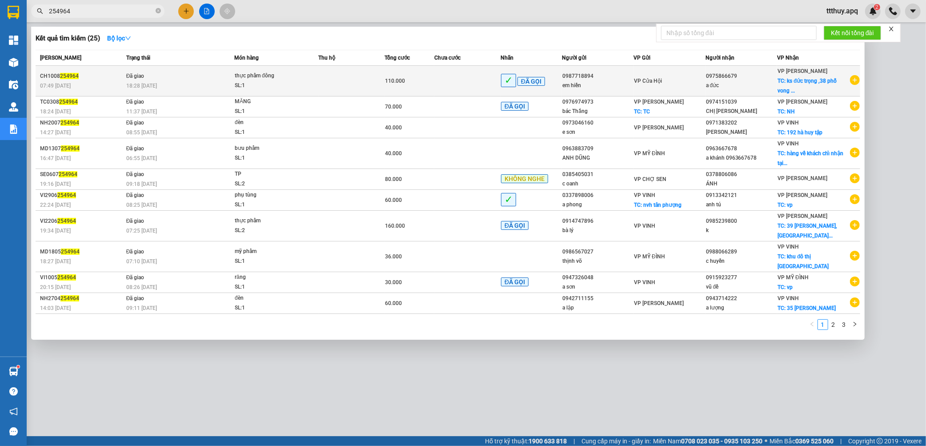
click at [266, 83] on div "SL: 1" at bounding box center [268, 86] width 67 height 10
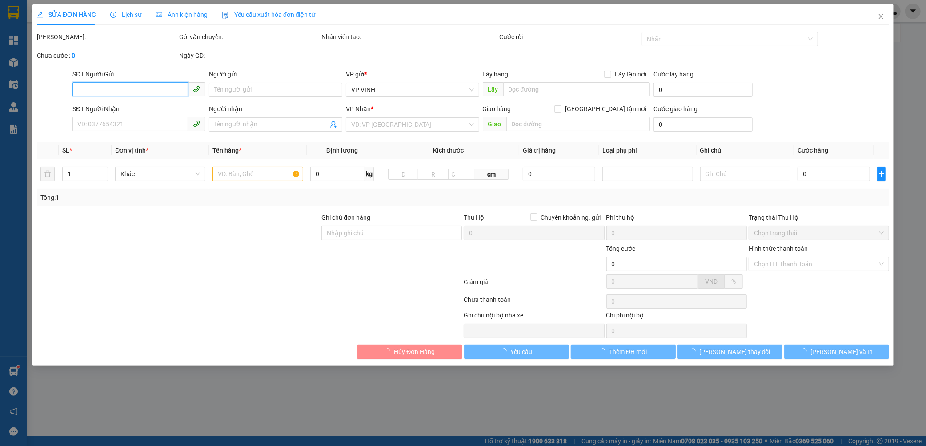
type input "0987718894"
type input "em hiền"
type input "0975866679"
type input "a đức"
checkbox input "true"
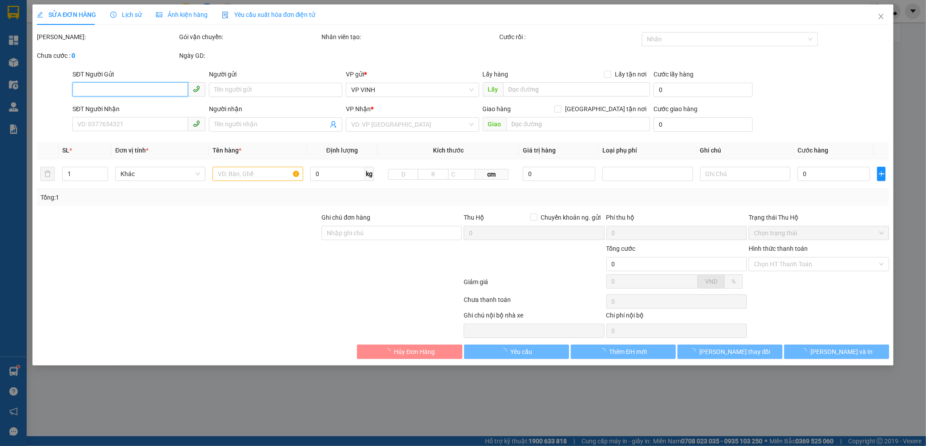
type input "ks đức trọng ,38 phố vong [GEOGRAPHIC_DATA]"
type input "50.000"
checkbox input "true"
type input "110.000"
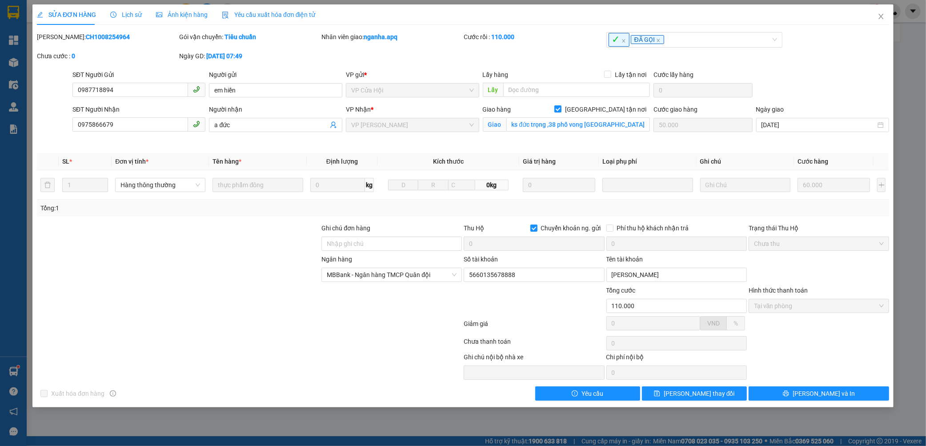
click at [86, 35] on b "CH1008254964" at bounding box center [108, 36] width 44 height 7
click at [86, 36] on b "CH1008254964" at bounding box center [108, 36] width 44 height 7
copy b "CH1008254964"
click at [127, 12] on span "Lịch sử" at bounding box center [126, 14] width 32 height 7
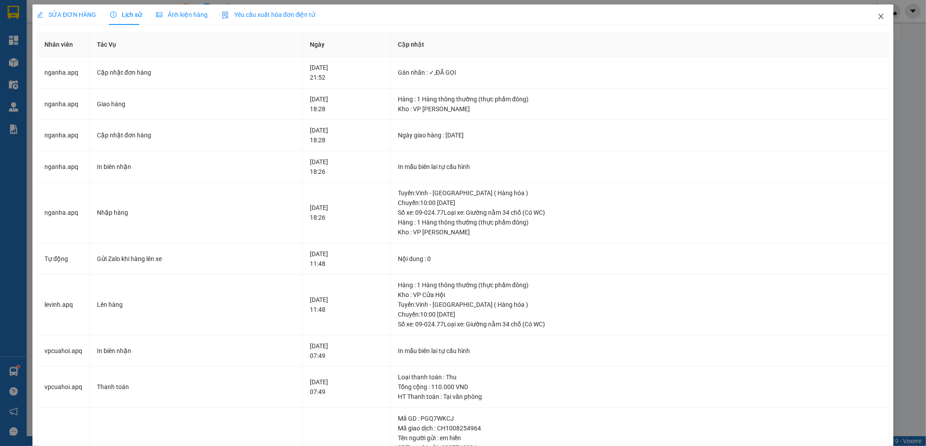
click at [869, 16] on span "Close" at bounding box center [881, 16] width 25 height 25
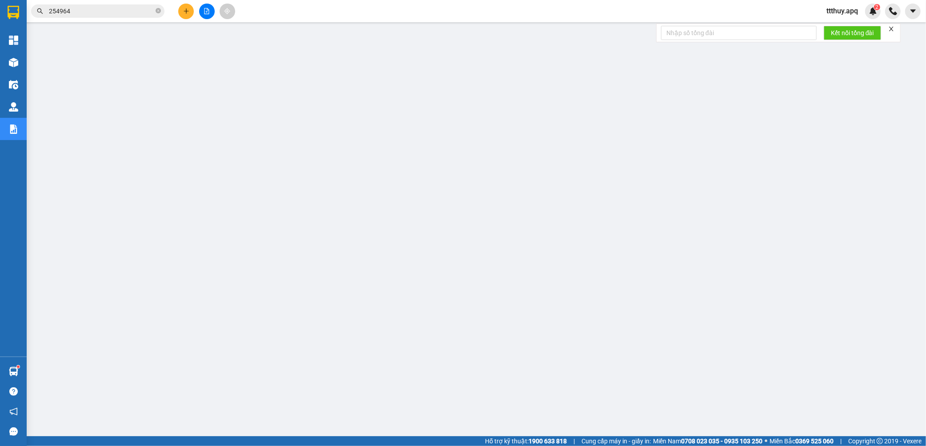
click at [97, 7] on input "254964" at bounding box center [101, 11] width 105 height 10
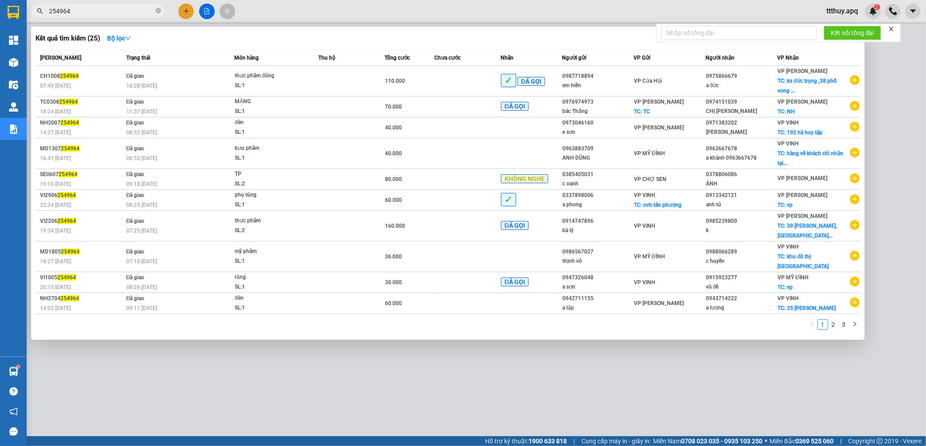
click at [96, 8] on input "254964" at bounding box center [101, 11] width 105 height 10
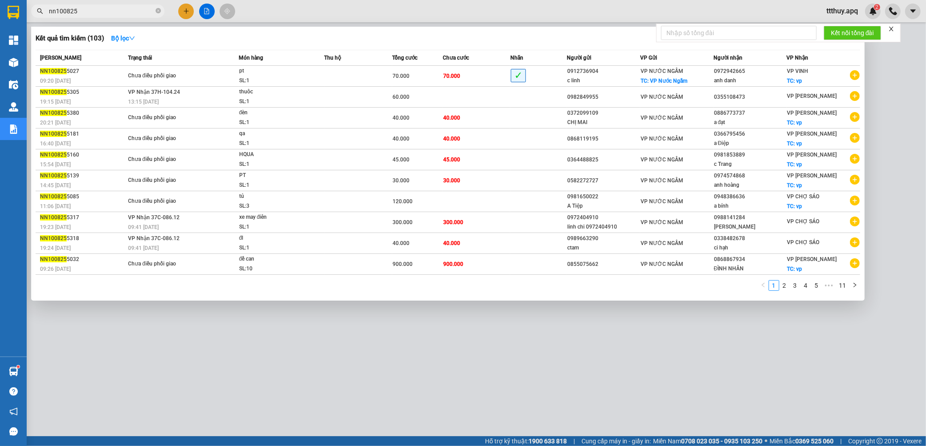
click at [784, 288] on link "2" at bounding box center [785, 286] width 10 height 10
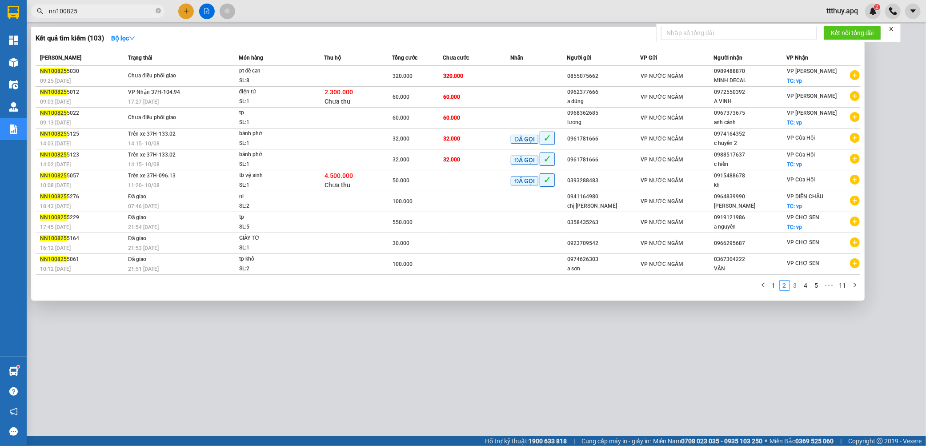
click at [795, 288] on link "3" at bounding box center [796, 286] width 10 height 10
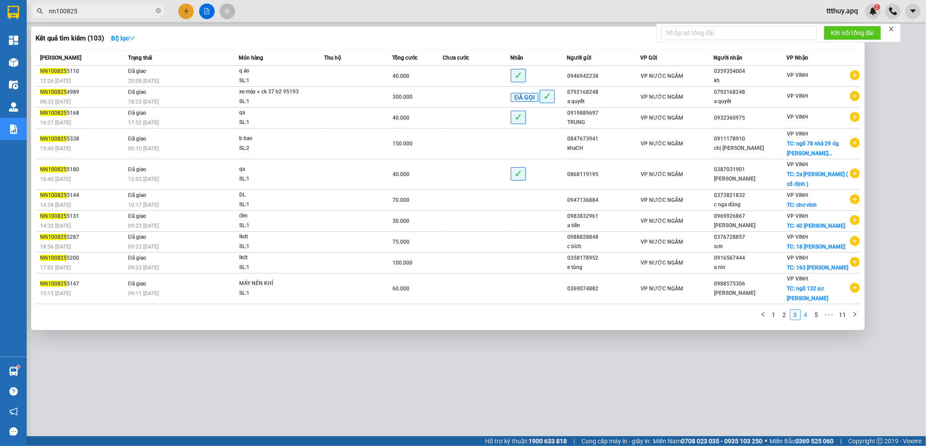
click at [806, 310] on link "4" at bounding box center [806, 315] width 10 height 10
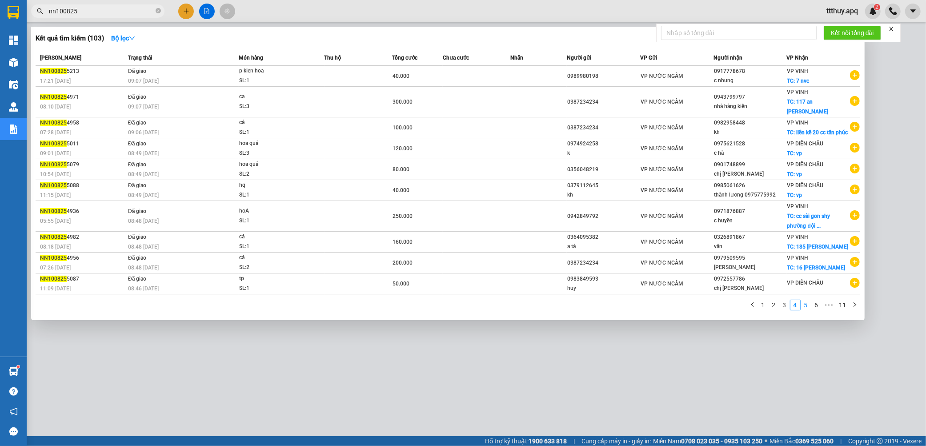
click at [807, 300] on link "5" at bounding box center [806, 305] width 10 height 10
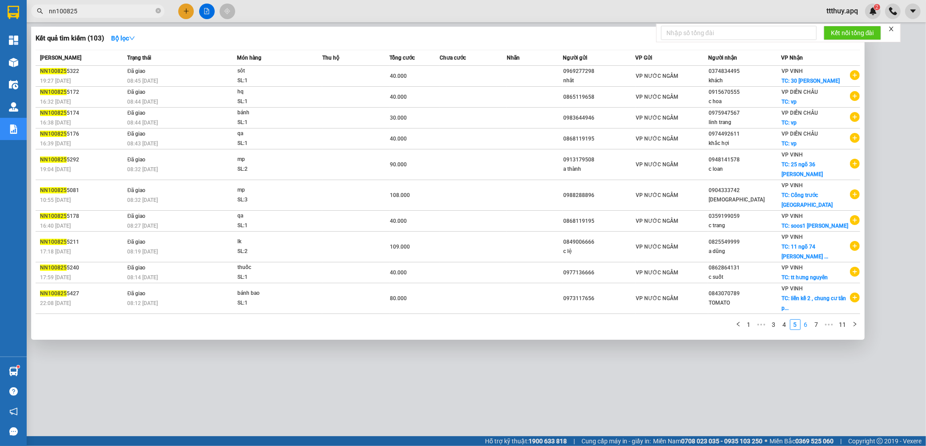
click at [806, 320] on link "6" at bounding box center [806, 325] width 10 height 10
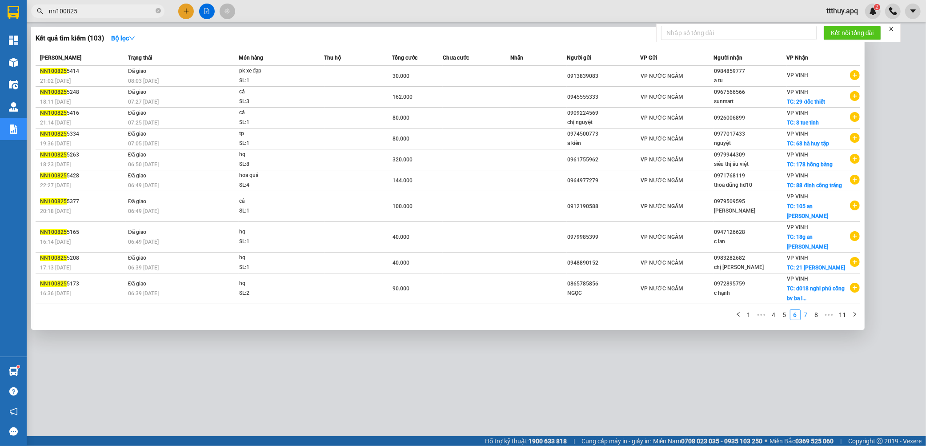
click at [807, 310] on link "7" at bounding box center [806, 315] width 10 height 10
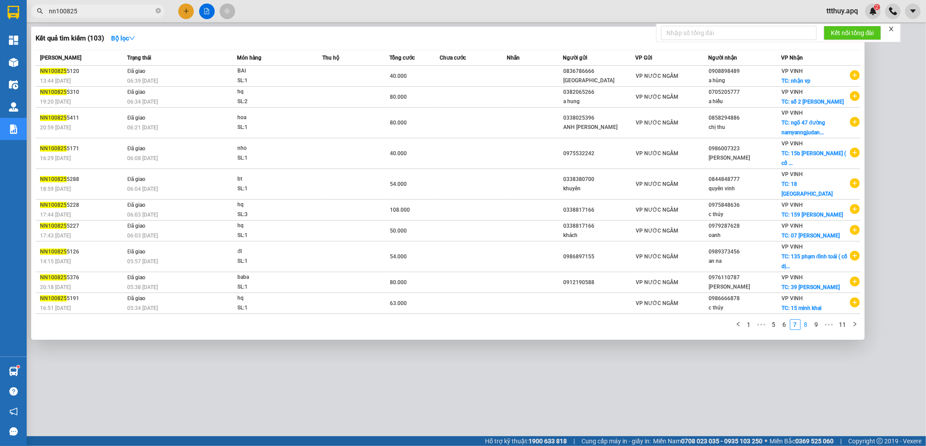
click at [808, 328] on link "8" at bounding box center [806, 325] width 10 height 10
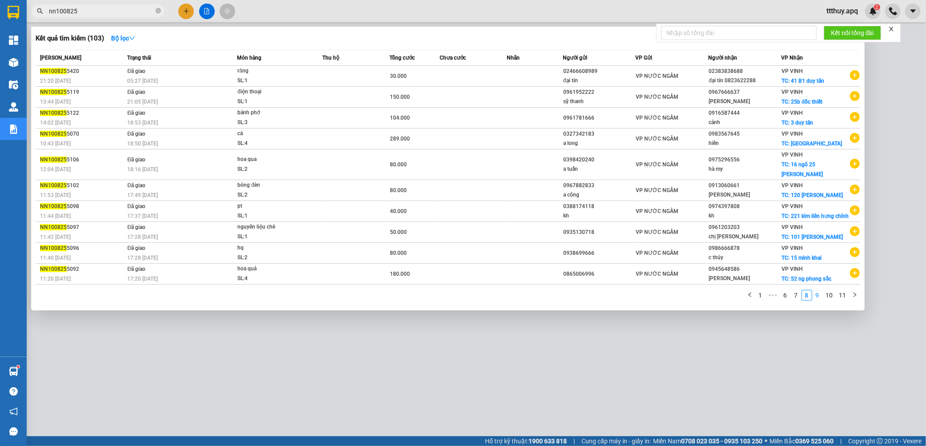
click at [817, 300] on link "9" at bounding box center [818, 295] width 10 height 10
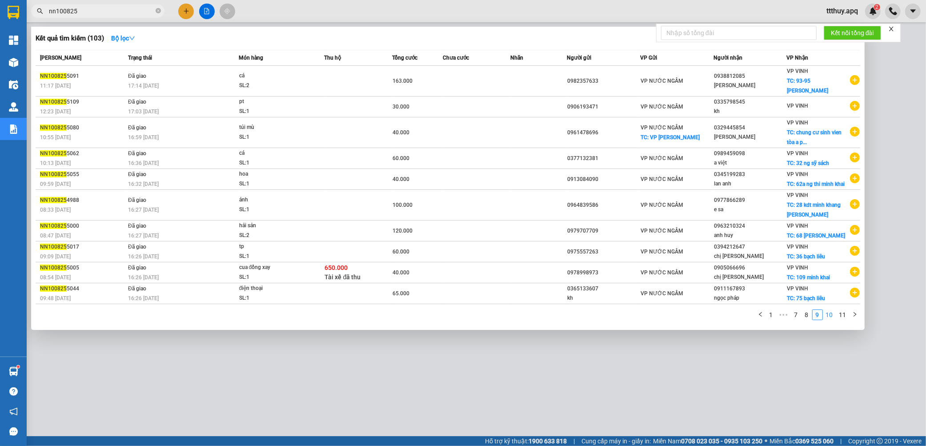
click at [830, 310] on link "10" at bounding box center [830, 315] width 12 height 10
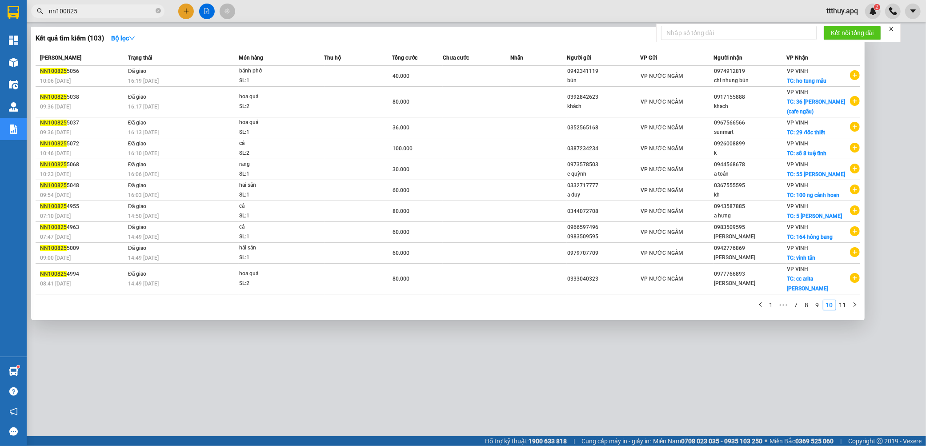
click at [843, 300] on link "11" at bounding box center [843, 305] width 12 height 10
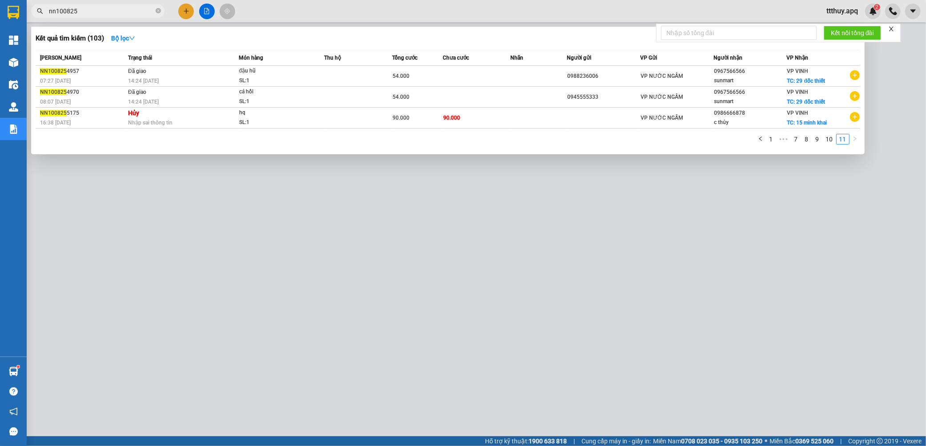
click at [84, 12] on input "nn100825" at bounding box center [101, 11] width 105 height 10
drag, startPoint x: 56, startPoint y: 10, endPoint x: 96, endPoint y: 20, distance: 40.6
click at [56, 11] on input "nn100825" at bounding box center [101, 11] width 105 height 10
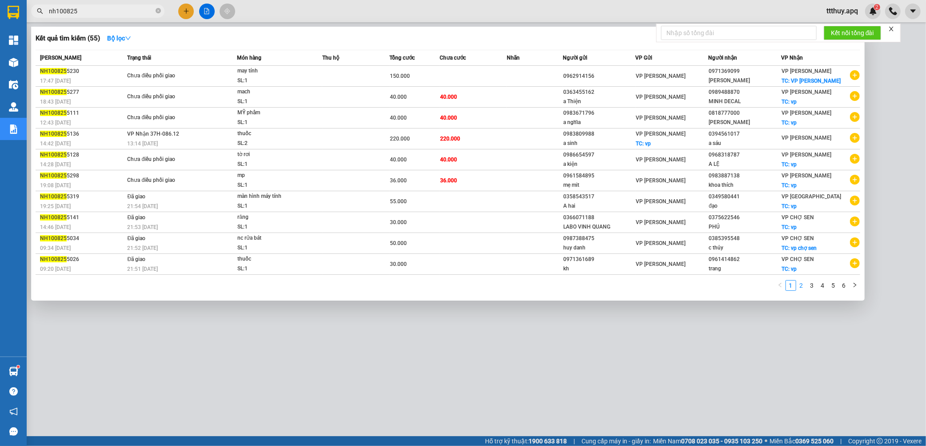
type input "nh100825"
click at [801, 287] on link "2" at bounding box center [802, 286] width 10 height 10
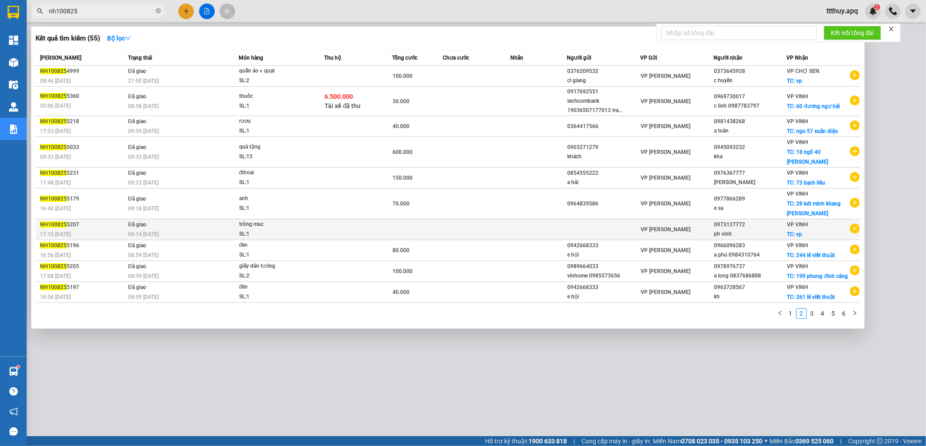
click at [389, 225] on td at bounding box center [359, 229] width 68 height 21
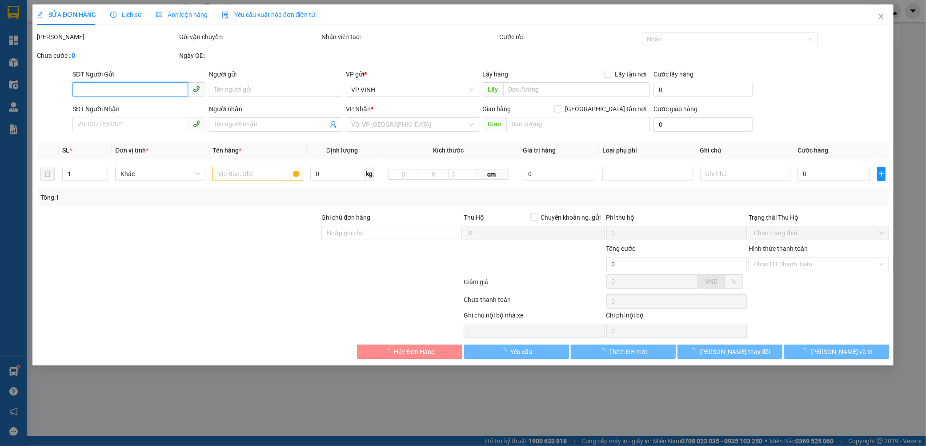
type input "0973127772"
type input "ph vinh"
checkbox input "true"
type input "vp"
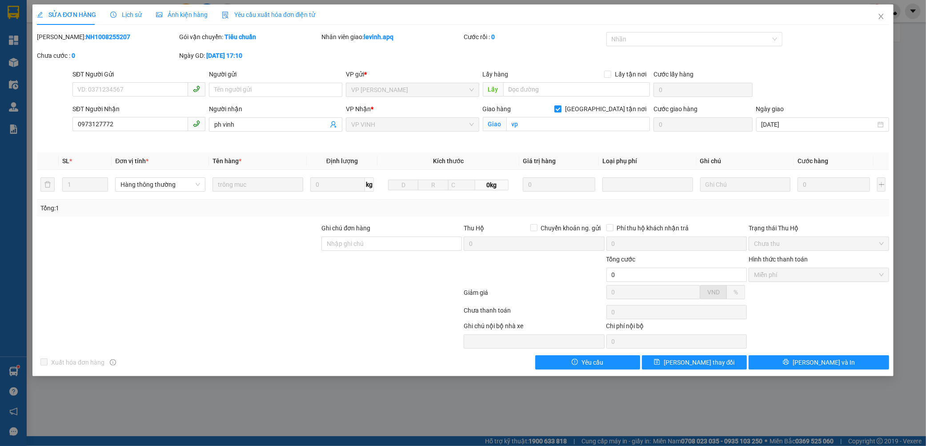
click at [90, 36] on b "NH1008255207" at bounding box center [108, 36] width 44 height 7
copy b "NH1008255207"
click at [883, 12] on span "Close" at bounding box center [881, 16] width 25 height 25
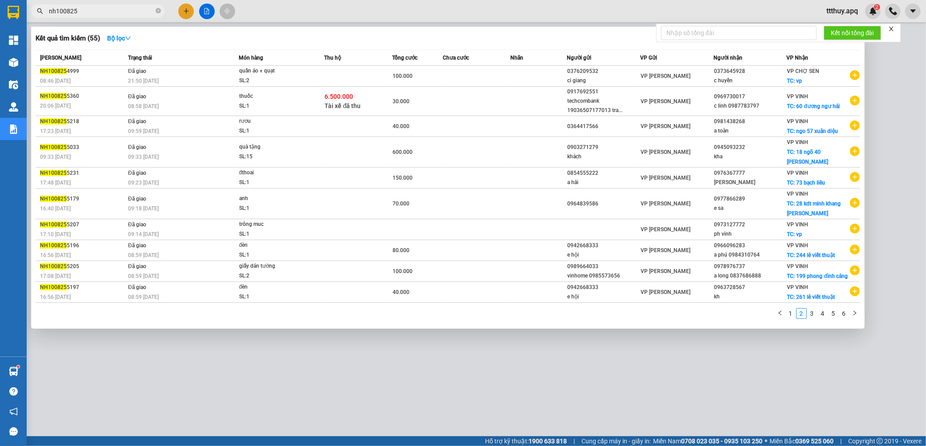
click at [106, 6] on input "nh100825" at bounding box center [101, 11] width 105 height 10
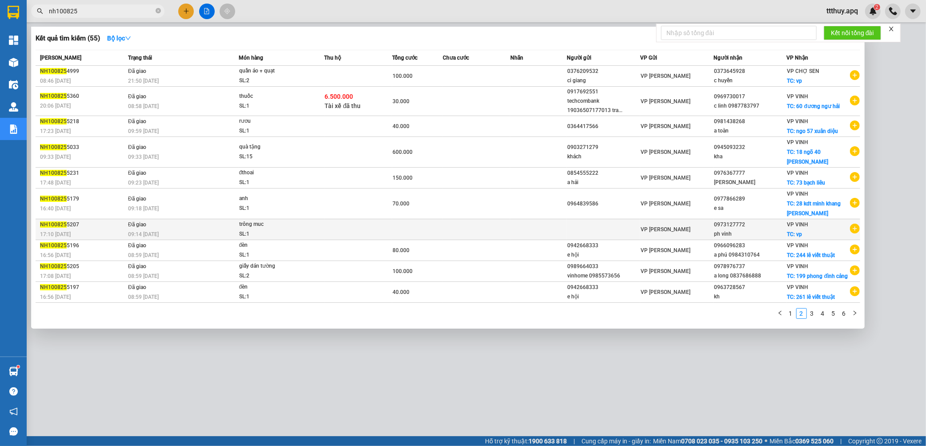
click at [221, 233] on div "09:14 [DATE]" at bounding box center [183, 234] width 110 height 10
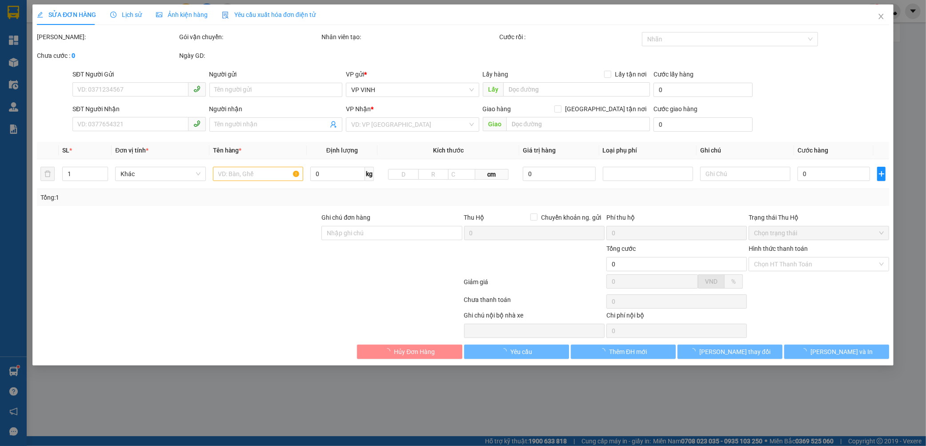
type input "0973127772"
type input "ph vinh"
checkbox input "true"
type input "vp"
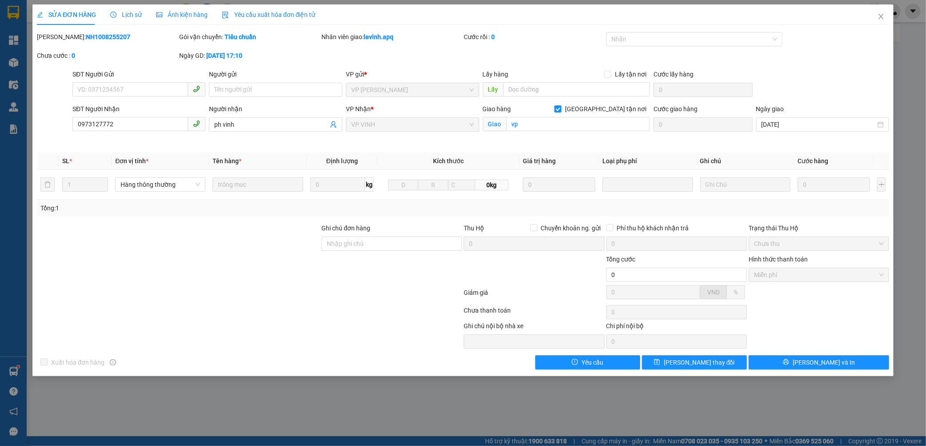
click at [87, 37] on b "NH1008255207" at bounding box center [108, 36] width 44 height 7
click at [87, 36] on b "NH1008255207" at bounding box center [108, 36] width 44 height 7
copy b "NH1008255207"
click at [874, 16] on span "Close" at bounding box center [881, 16] width 25 height 25
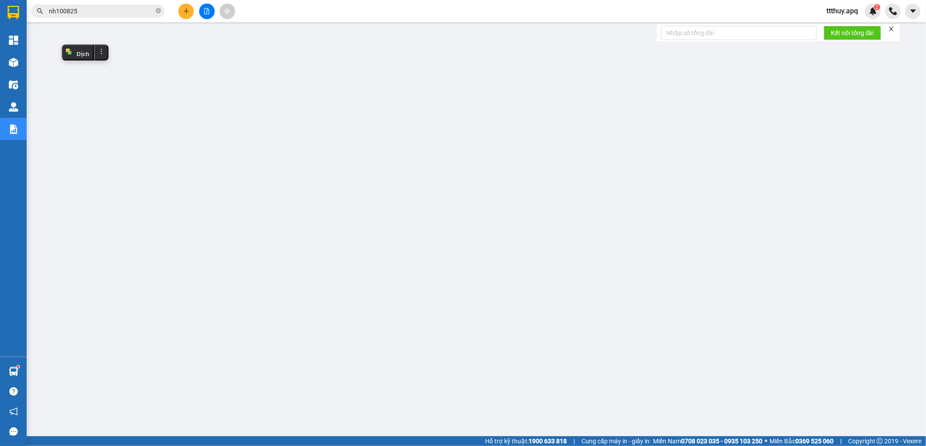
click at [134, 8] on input "nh100825" at bounding box center [101, 11] width 105 height 10
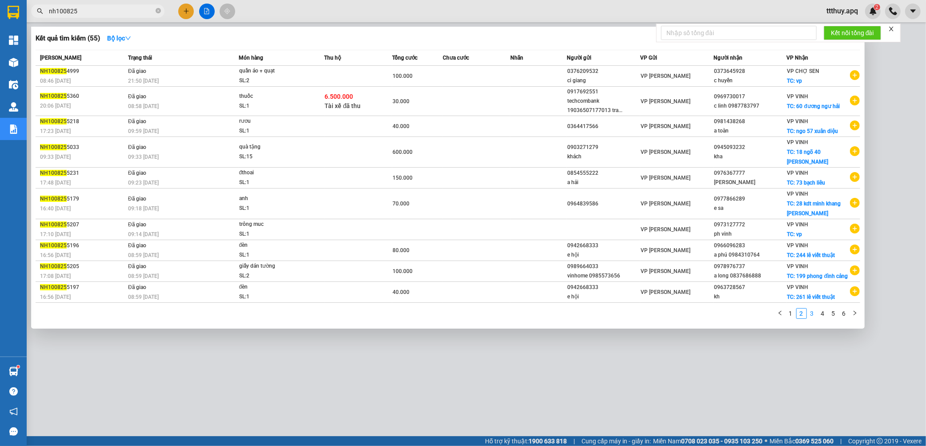
click at [811, 313] on link "3" at bounding box center [813, 314] width 10 height 10
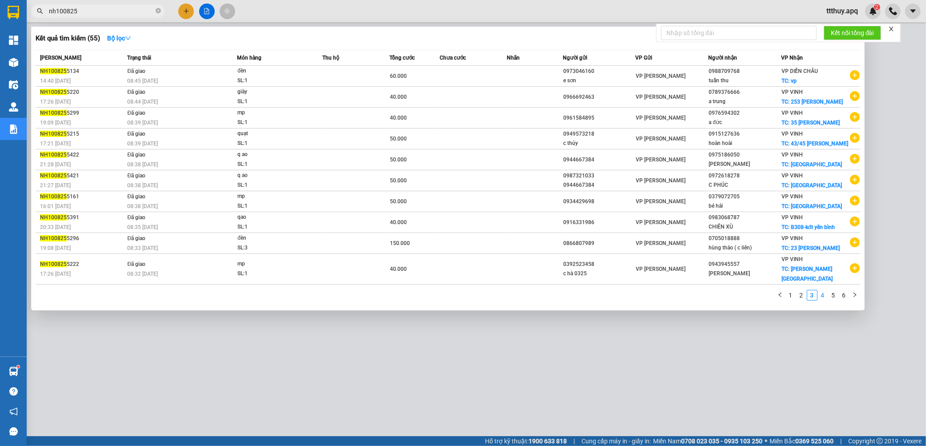
click at [823, 300] on link "4" at bounding box center [823, 295] width 10 height 10
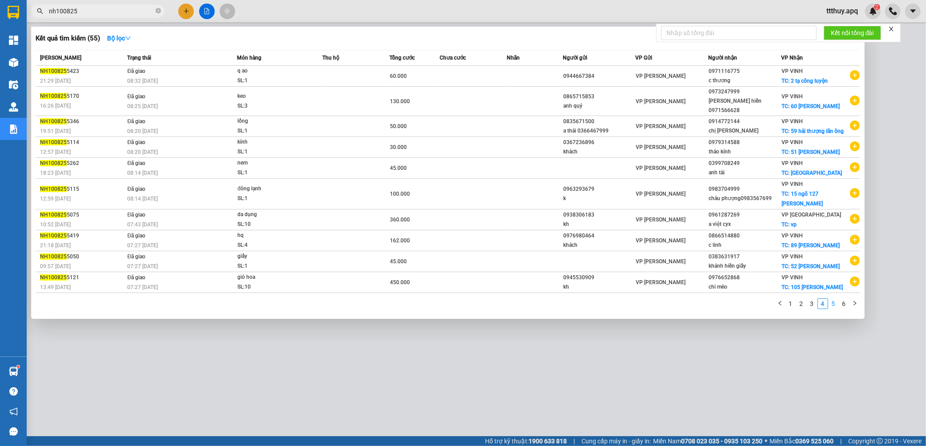
click at [831, 309] on link "5" at bounding box center [834, 304] width 10 height 10
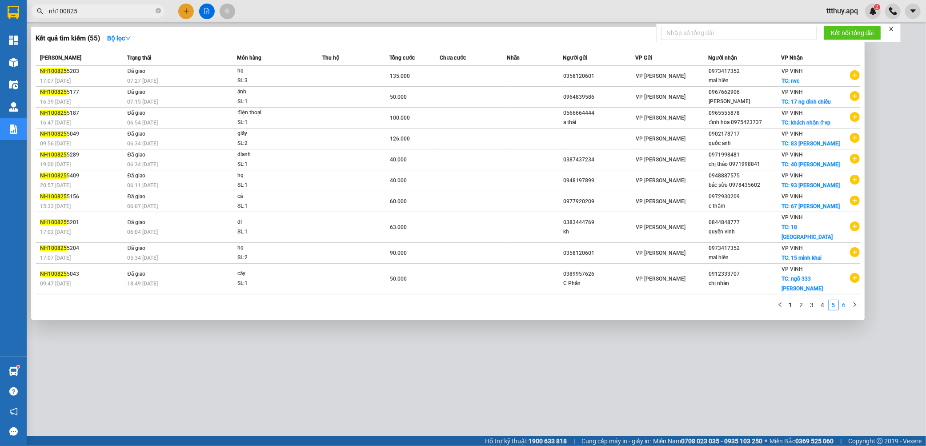
click at [844, 300] on link "6" at bounding box center [845, 305] width 10 height 10
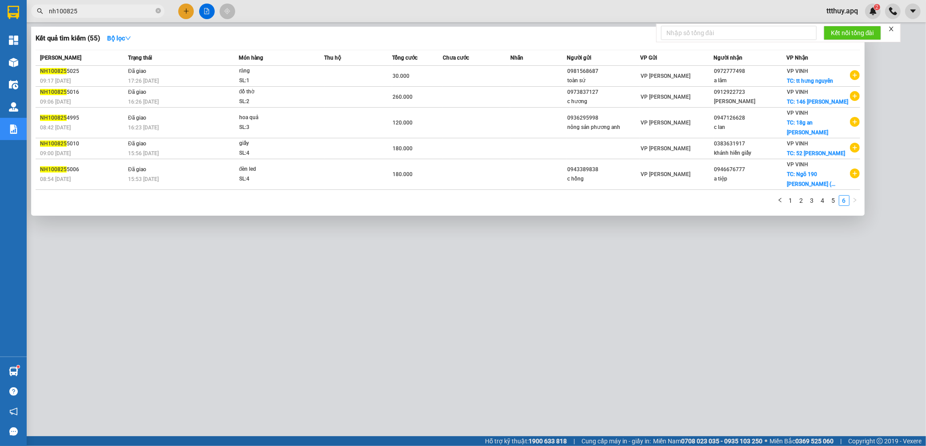
click at [58, 14] on input "nh100825" at bounding box center [101, 11] width 105 height 10
click at [55, 15] on input "nh100825" at bounding box center [101, 11] width 105 height 10
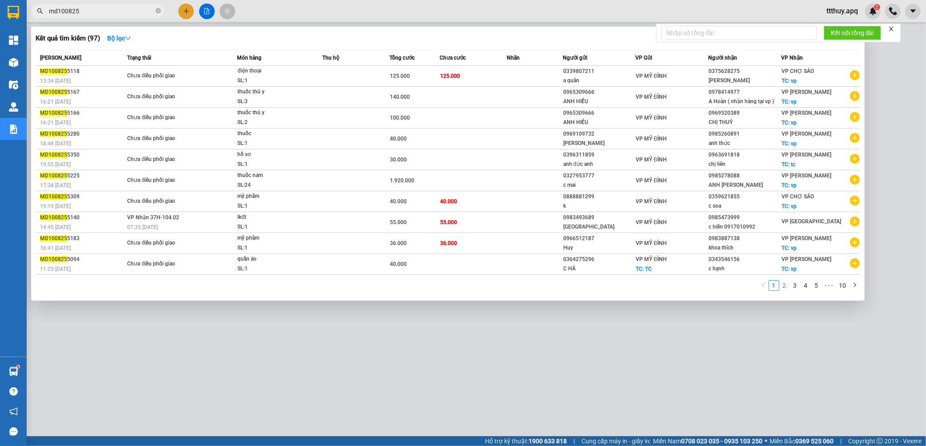
click at [785, 286] on link "2" at bounding box center [785, 286] width 10 height 10
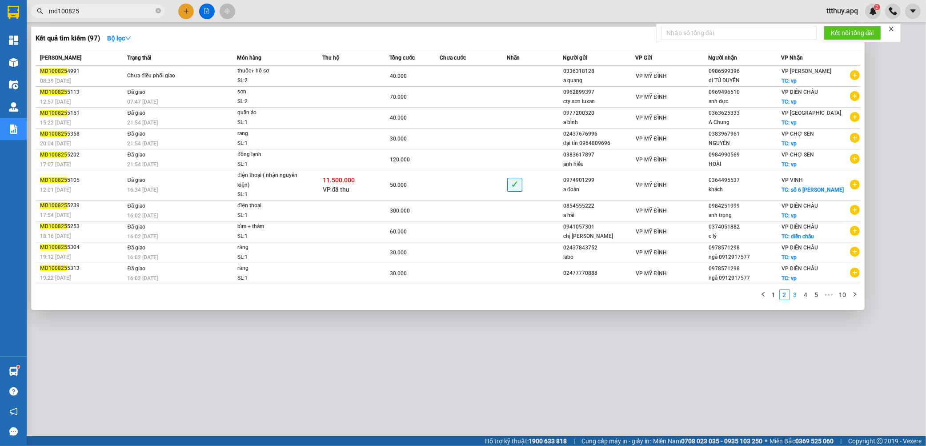
click at [797, 296] on link "3" at bounding box center [796, 295] width 10 height 10
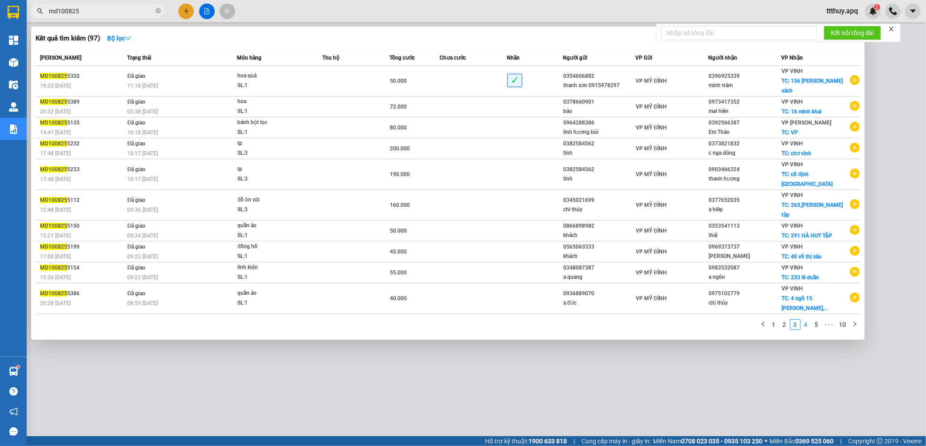
click at [806, 320] on link "4" at bounding box center [806, 325] width 10 height 10
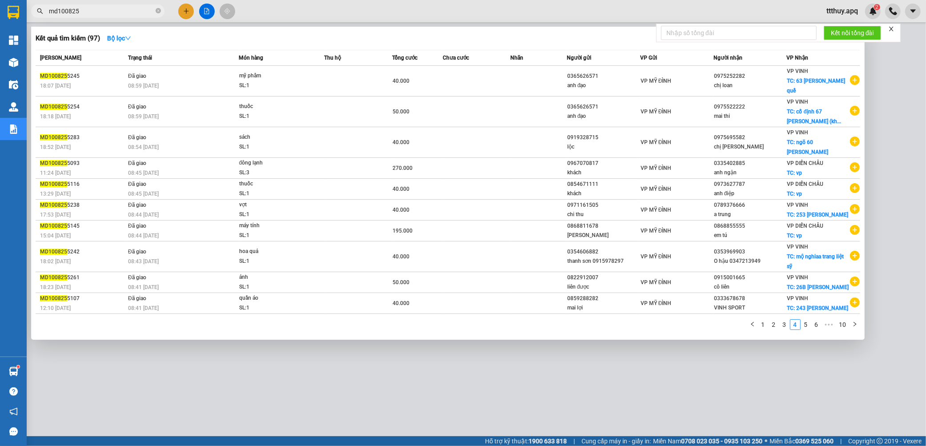
click at [804, 320] on link "5" at bounding box center [806, 325] width 10 height 10
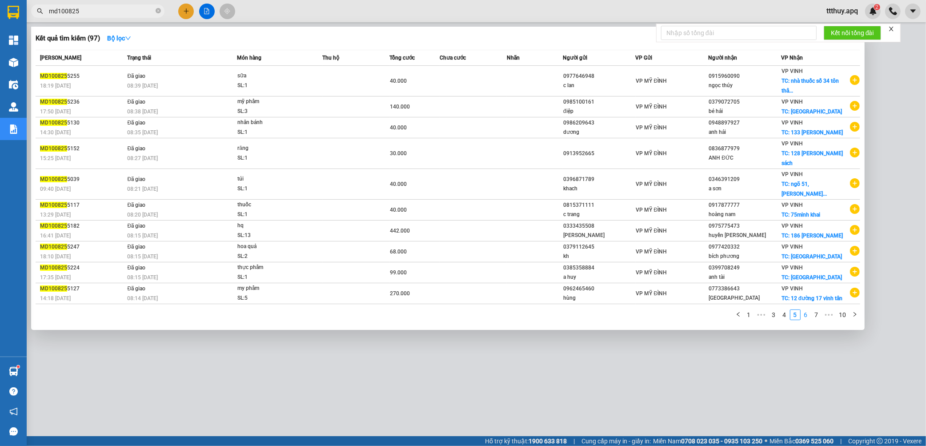
click at [807, 310] on link "6" at bounding box center [806, 315] width 10 height 10
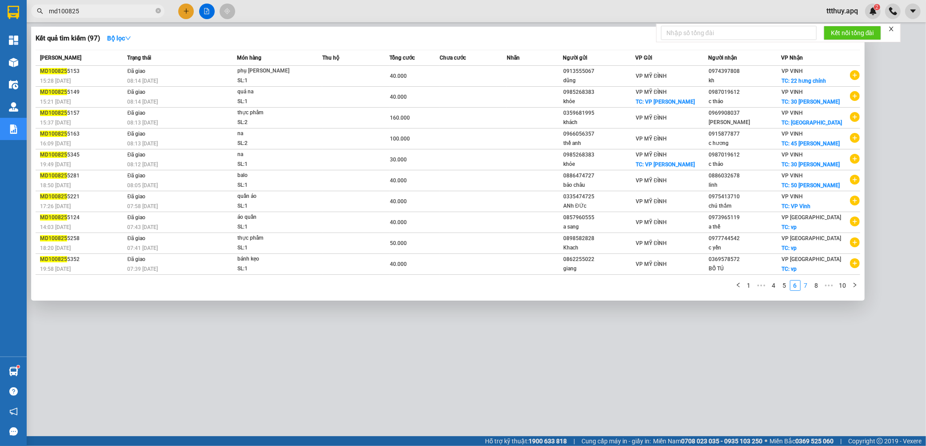
click at [808, 286] on link "7" at bounding box center [806, 286] width 10 height 10
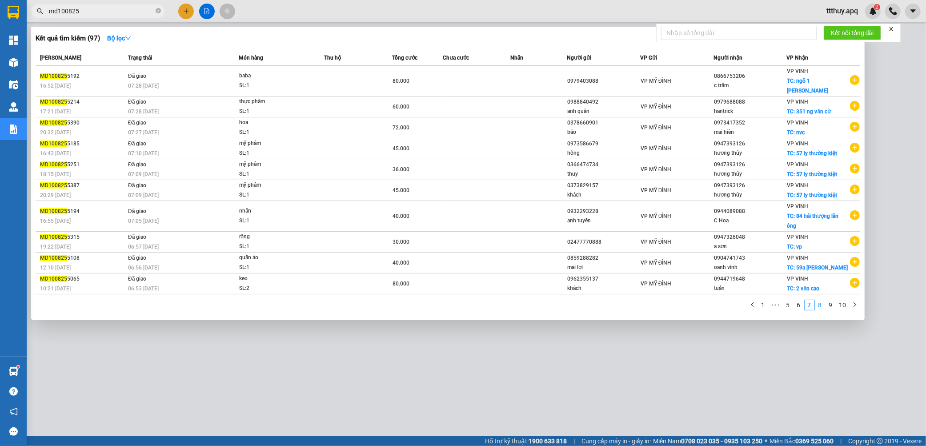
click at [818, 300] on link "8" at bounding box center [821, 305] width 10 height 10
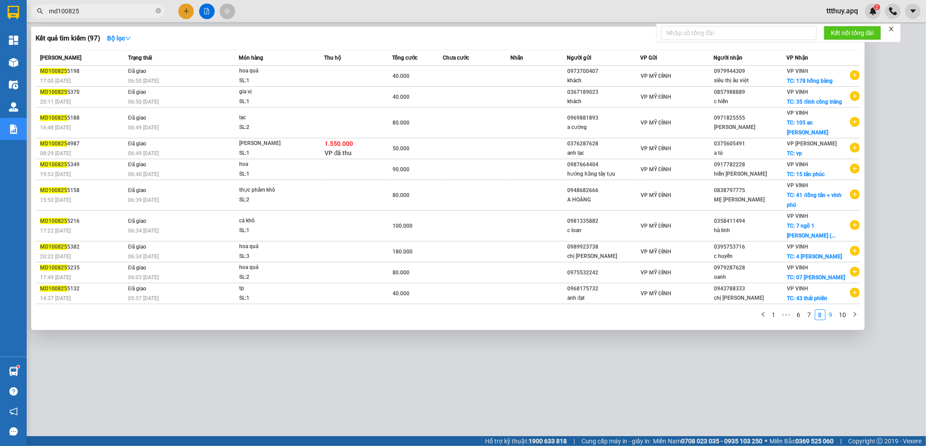
click at [831, 310] on link "9" at bounding box center [831, 315] width 10 height 10
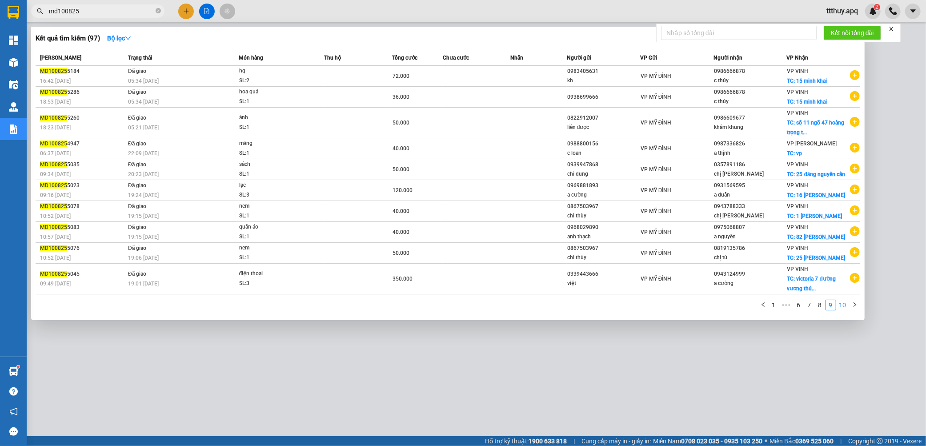
click at [842, 308] on link "10" at bounding box center [843, 305] width 12 height 10
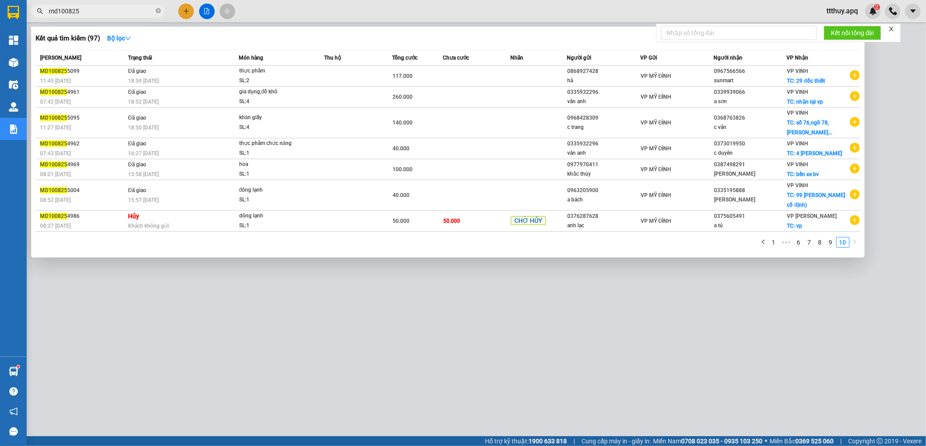
drag, startPoint x: 43, startPoint y: 14, endPoint x: 14, endPoint y: 14, distance: 28.5
click at [14, 14] on section "Kết quả tìm kiếm ( 97 ) Bộ lọc Mã ĐH Trạng thái Món hàng Thu hộ Tổng cước Chưa …" at bounding box center [463, 223] width 926 height 446
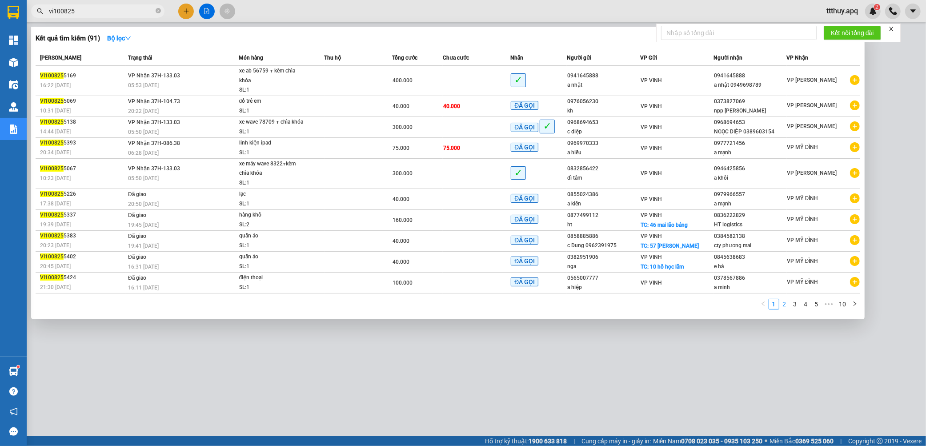
type input "vi100825"
click at [784, 306] on link "2" at bounding box center [785, 304] width 10 height 10
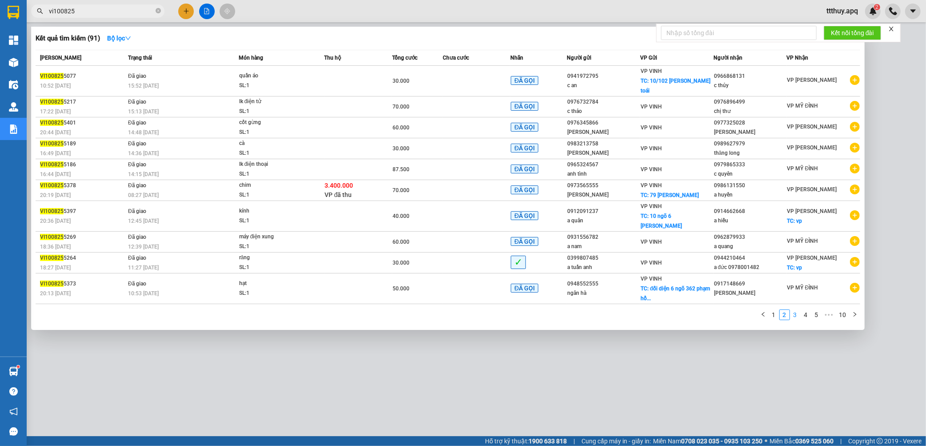
click at [795, 310] on link "3" at bounding box center [796, 315] width 10 height 10
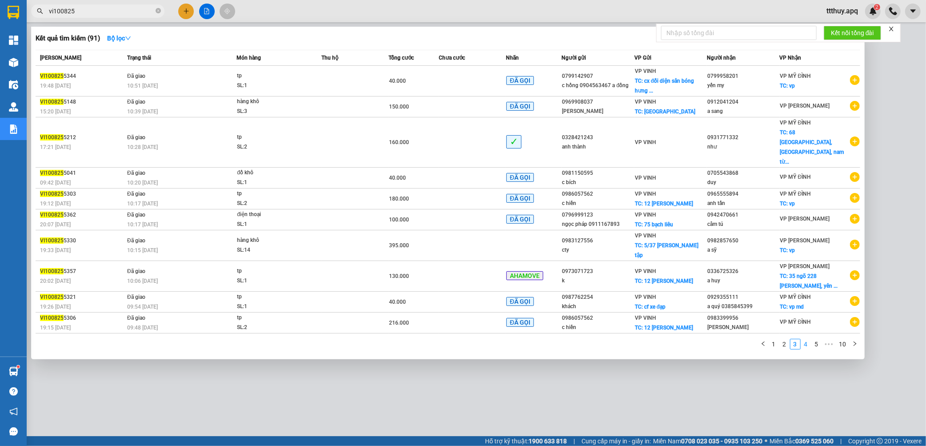
click at [806, 339] on link "4" at bounding box center [806, 344] width 10 height 10
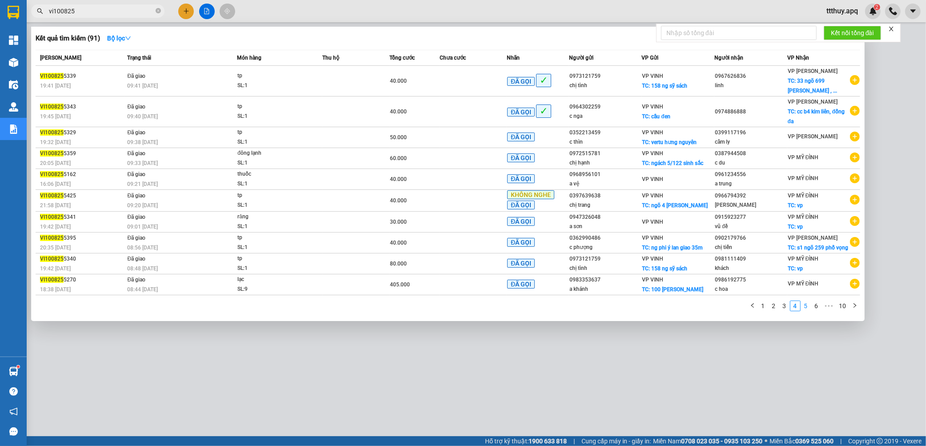
click at [806, 310] on link "5" at bounding box center [806, 306] width 10 height 10
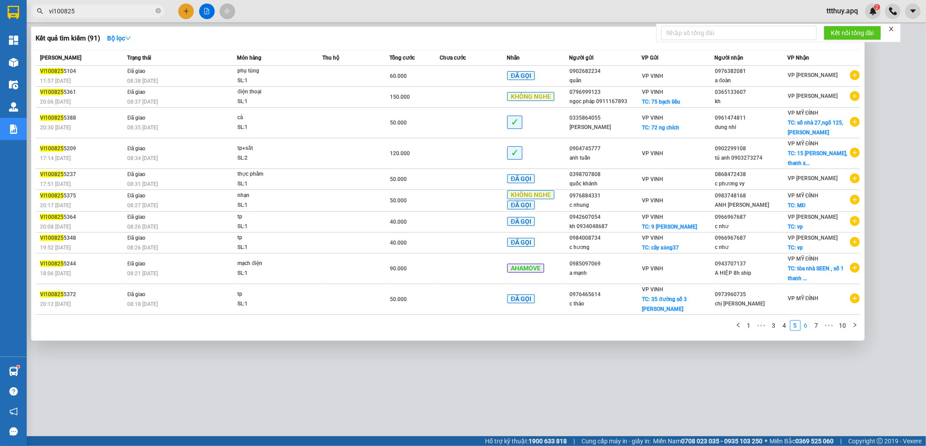
click at [808, 328] on link "6" at bounding box center [806, 326] width 10 height 10
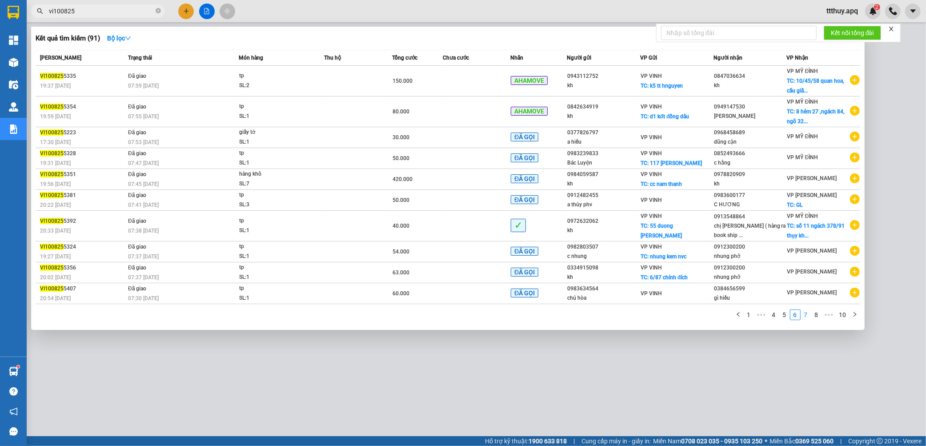
click at [805, 317] on link "7" at bounding box center [806, 315] width 10 height 10
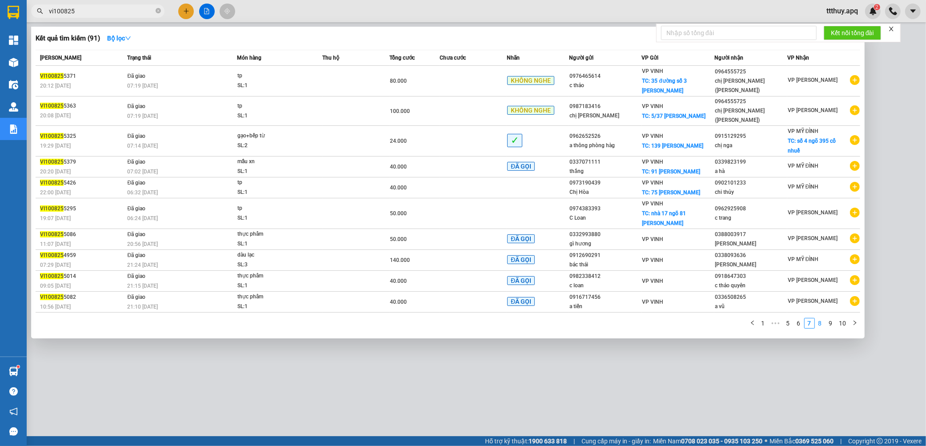
click at [820, 318] on link "8" at bounding box center [821, 323] width 10 height 10
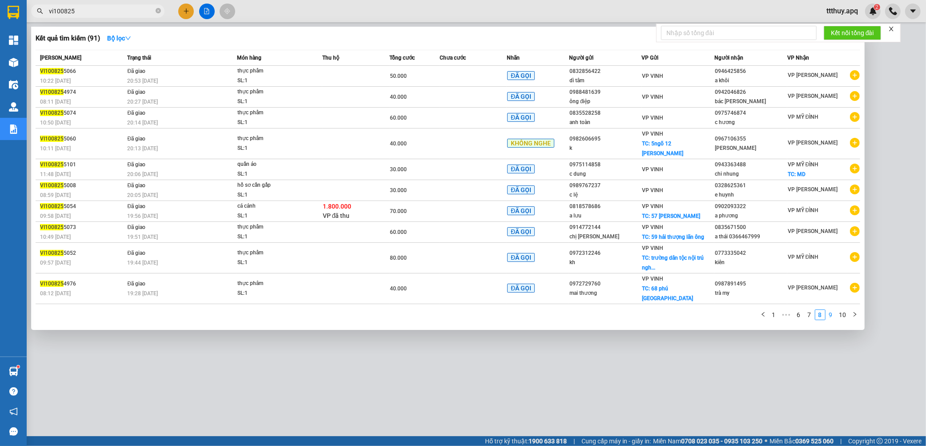
click at [832, 310] on link "9" at bounding box center [831, 315] width 10 height 10
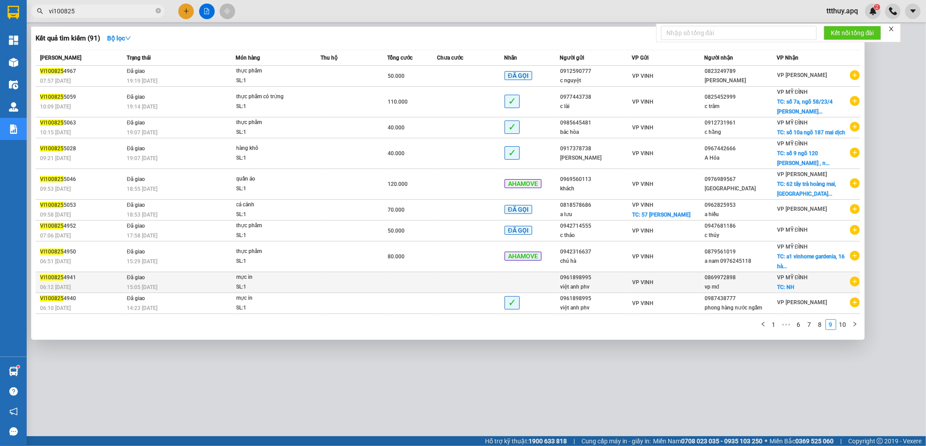
click at [408, 293] on td at bounding box center [412, 282] width 50 height 21
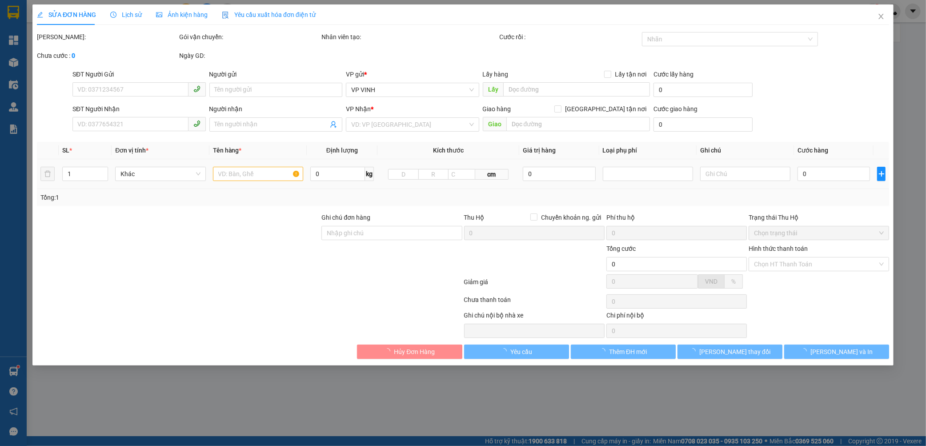
type input "0961898995"
type input "việt anh phv"
type input "0869972898"
type input "vp mđ"
checkbox input "true"
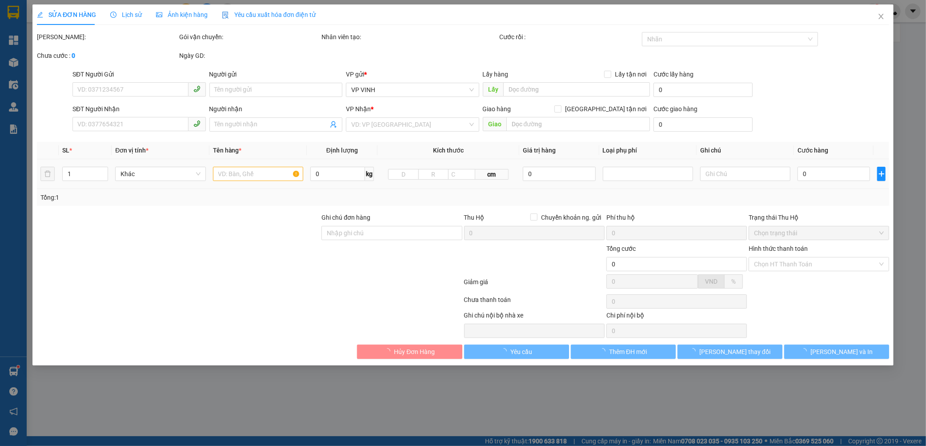
type input "NH"
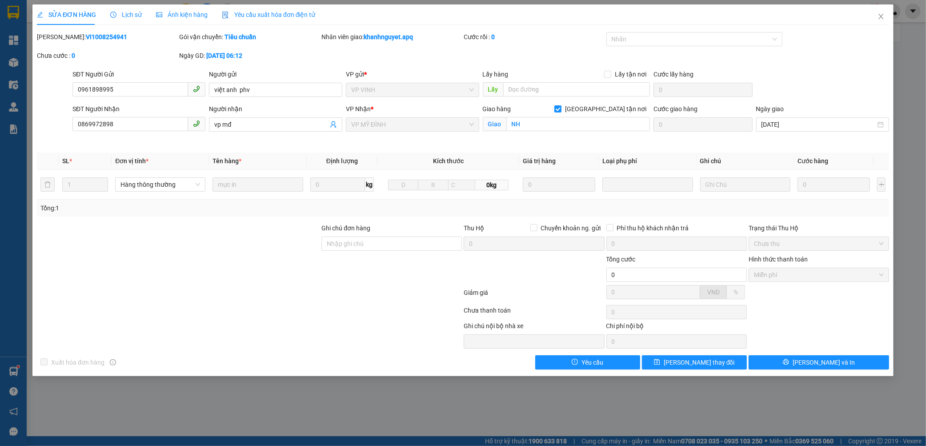
click at [86, 40] on b "VI1008254941" at bounding box center [106, 36] width 41 height 7
copy b "VI1008254941"
click at [886, 19] on span "Close" at bounding box center [881, 16] width 25 height 25
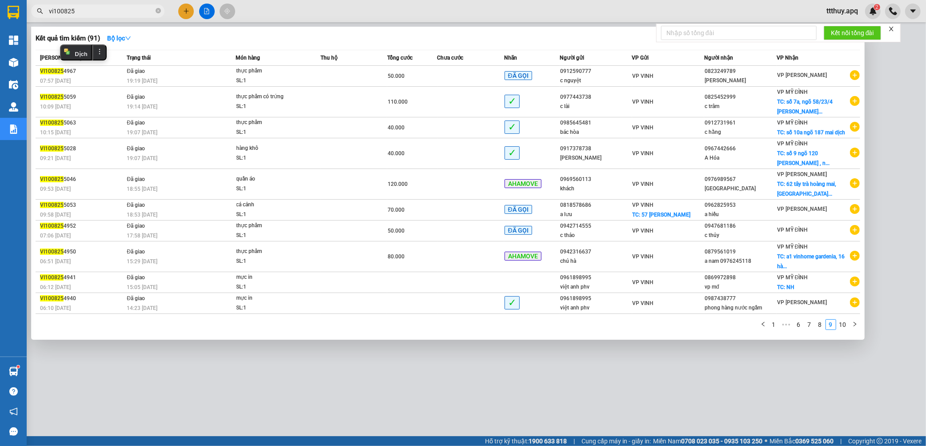
click at [104, 5] on span "vi100825" at bounding box center [97, 10] width 133 height 13
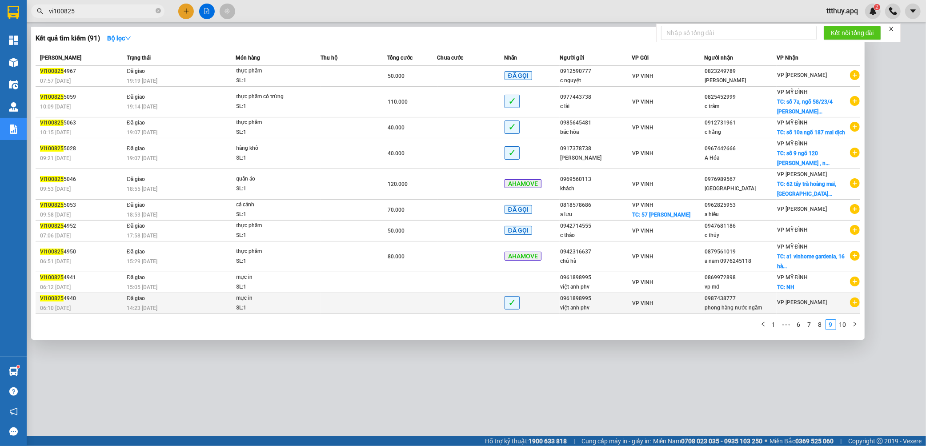
click at [371, 314] on td at bounding box center [354, 303] width 67 height 21
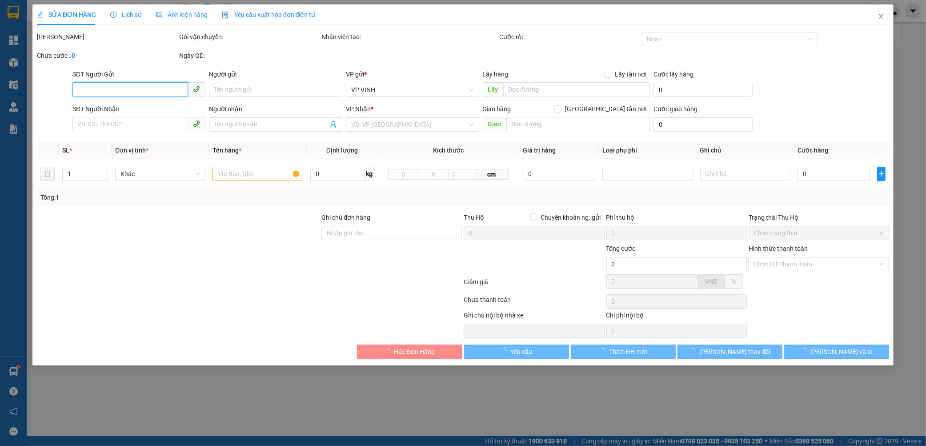
type input "0961898995"
type input "việt anh phv"
type input "0987438777"
type input "phong hàng nước ngầm"
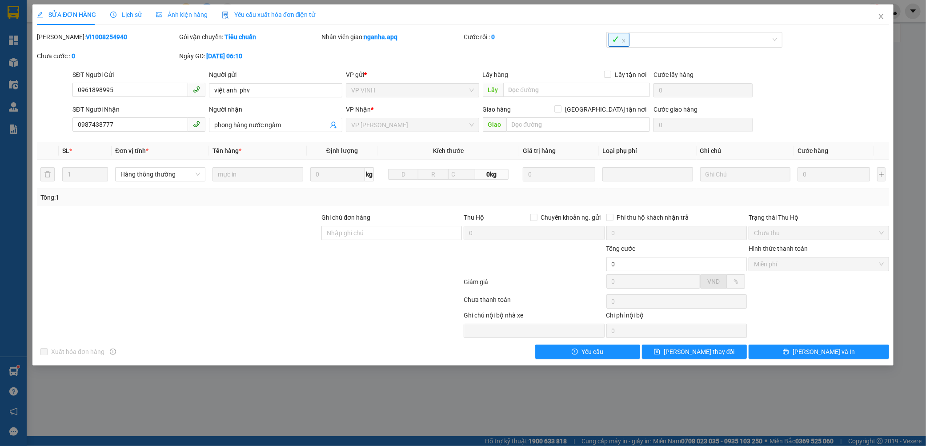
click at [86, 38] on b "VI1008254940" at bounding box center [106, 36] width 41 height 7
copy b "VI1008254940"
click at [884, 18] on icon "close" at bounding box center [881, 16] width 7 height 7
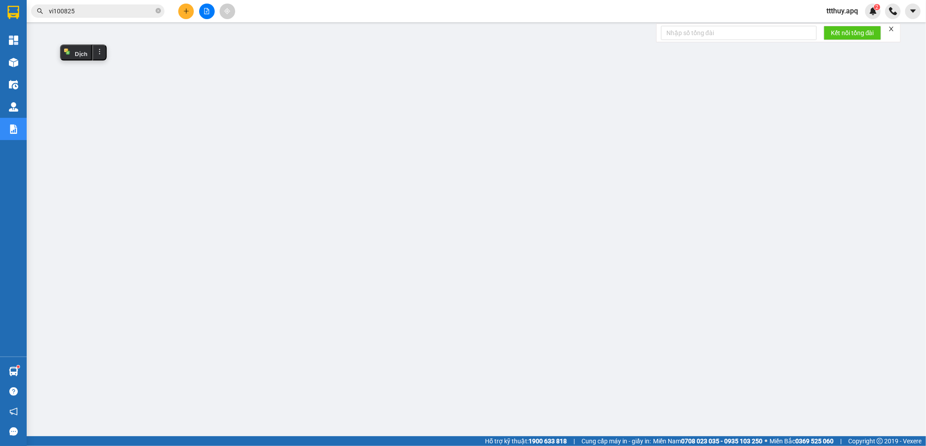
click at [108, 7] on input "vi100825" at bounding box center [101, 11] width 105 height 10
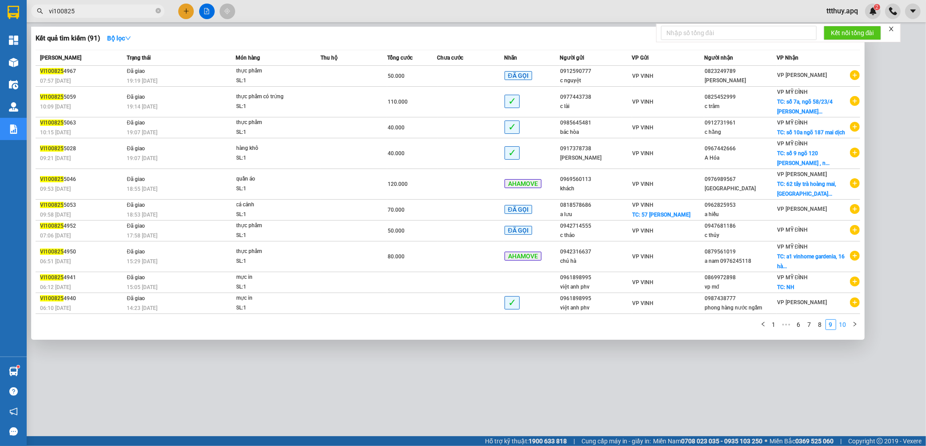
click at [840, 330] on link "10" at bounding box center [843, 325] width 12 height 10
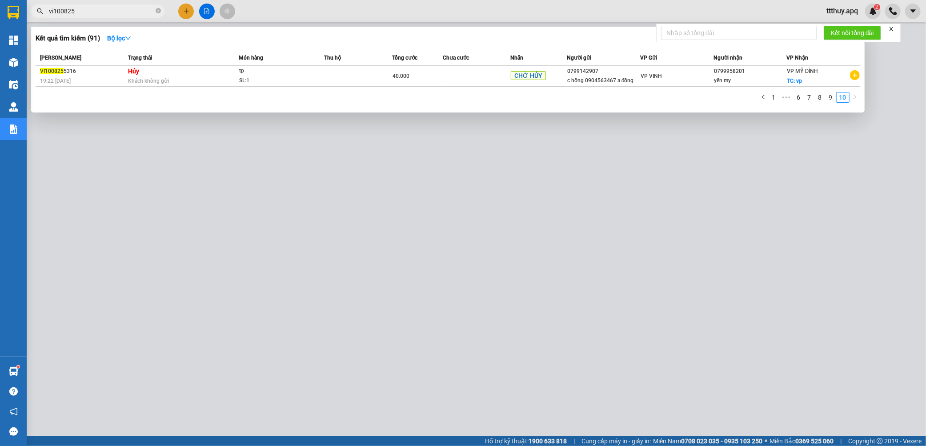
click at [103, 11] on input "vi100825" at bounding box center [101, 11] width 105 height 10
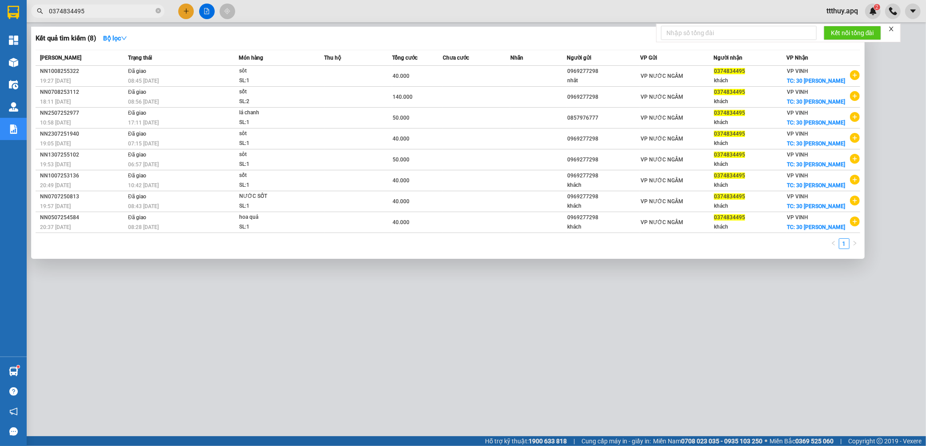
type input "0374834495"
click at [98, 12] on input "0374834495" at bounding box center [101, 11] width 105 height 10
click at [95, 12] on input "0374834495" at bounding box center [101, 11] width 105 height 10
click at [157, 10] on icon "close-circle" at bounding box center [158, 10] width 5 height 5
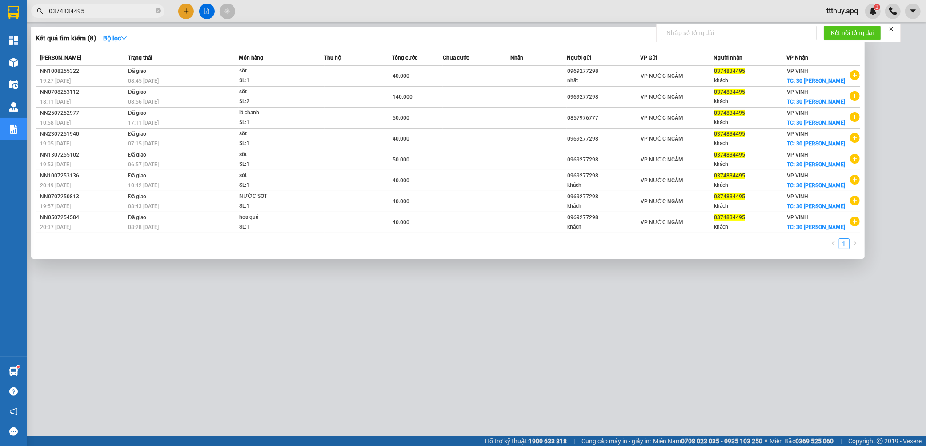
click at [157, 10] on span at bounding box center [158, 11] width 5 height 10
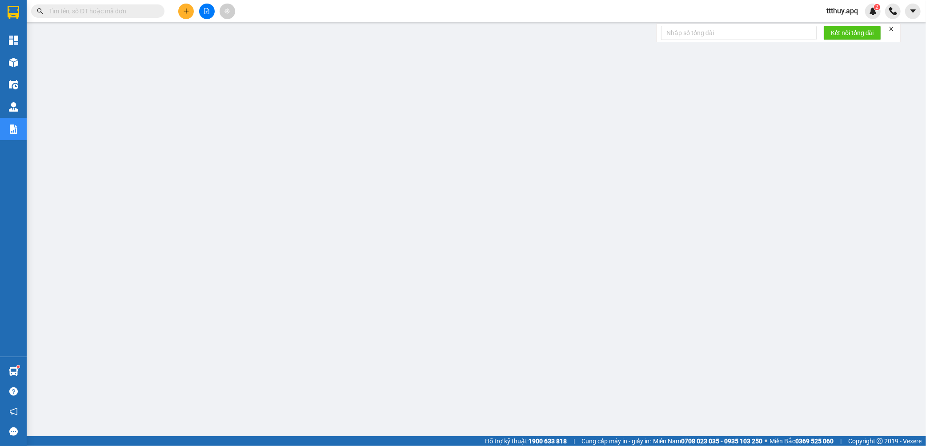
click at [117, 5] on div "Kết quả tìm kiếm ( 8 ) Bộ lọc Mã ĐH Trạng thái Món hàng Thu hộ Tổng cước Chưa c…" at bounding box center [86, 12] width 173 height 16
click at [117, 8] on input "text" at bounding box center [101, 11] width 105 height 10
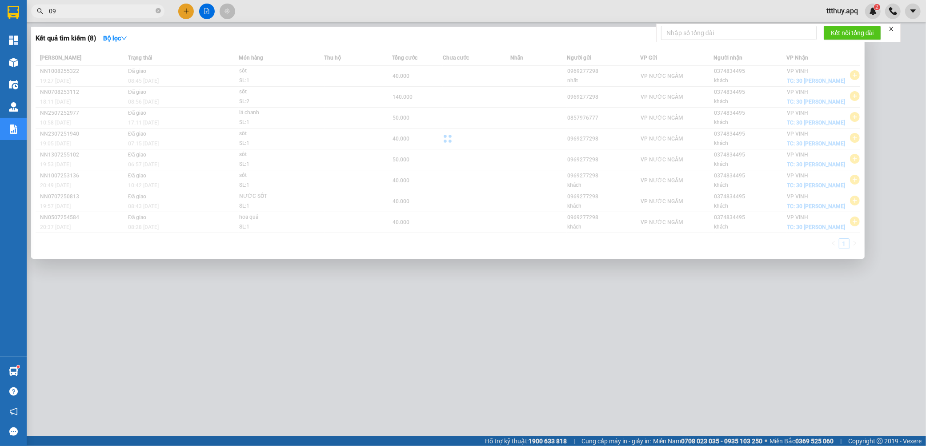
type input "0"
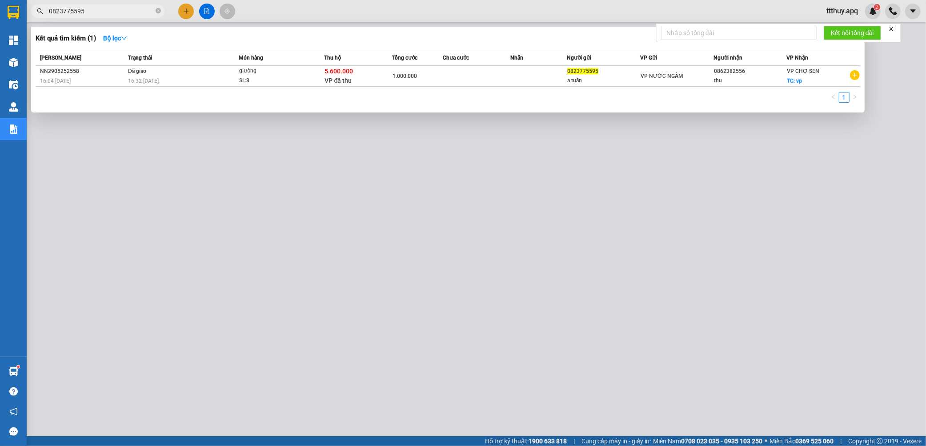
click at [105, 12] on input "0823775595" at bounding box center [101, 11] width 105 height 10
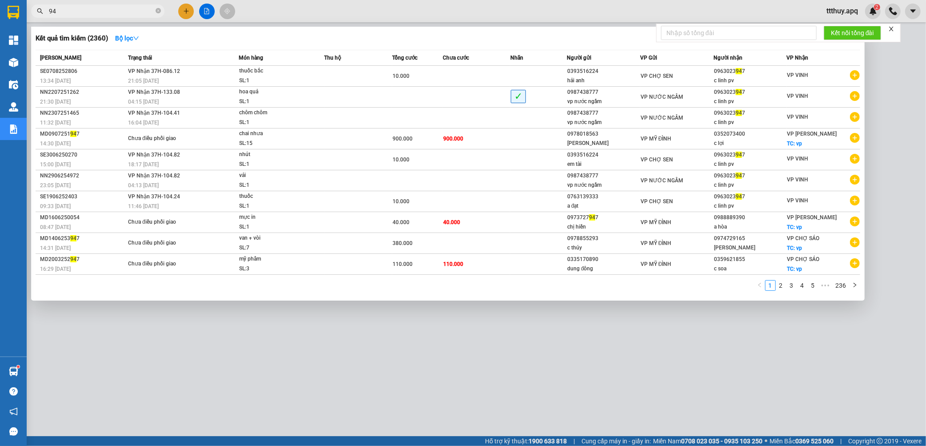
type input "9"
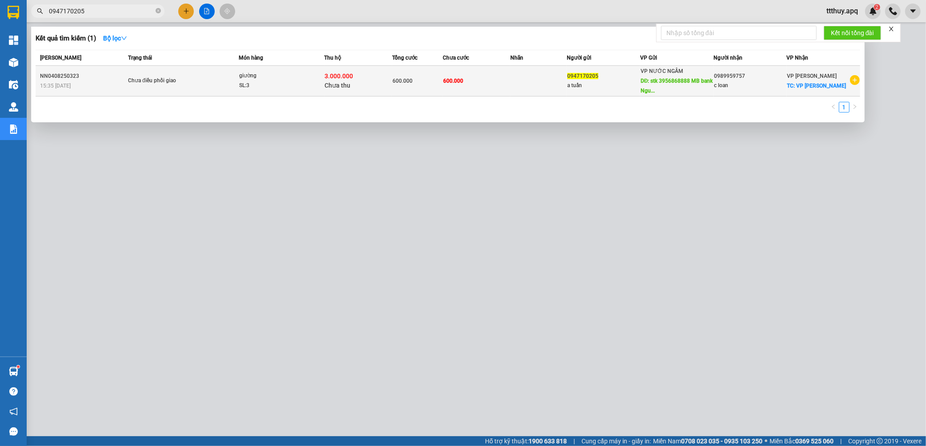
type input "0947170205"
click at [198, 88] on td "Chưa điều phối giao" at bounding box center [182, 81] width 113 height 31
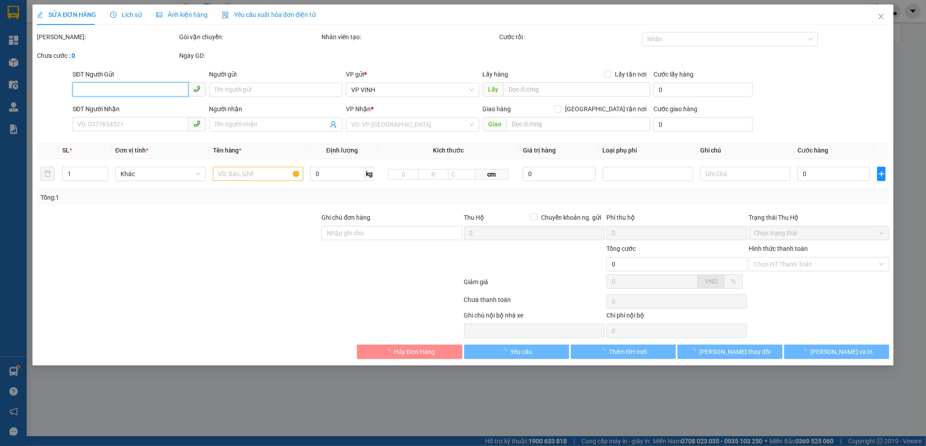
type input "0947170205"
type input "a tuấn"
type input "stk 3956868888 MB bank [PERSON_NAME]"
type input "0989959757"
type input "c loan"
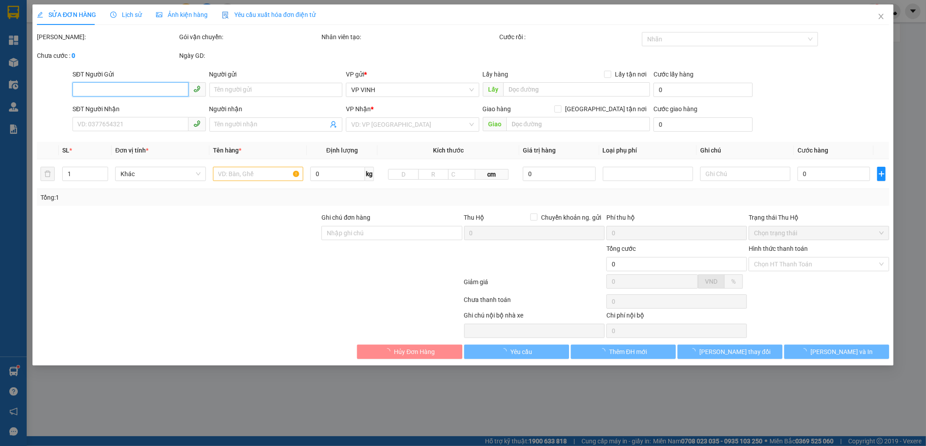
checkbox input "true"
type input "VP [PERSON_NAME]"
type input "600.000"
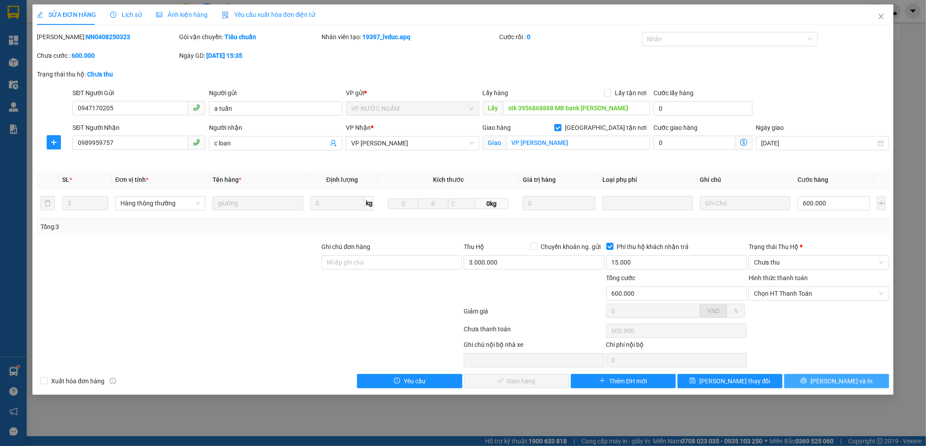
click at [804, 383] on button "[PERSON_NAME] và In" at bounding box center [837, 381] width 105 height 14
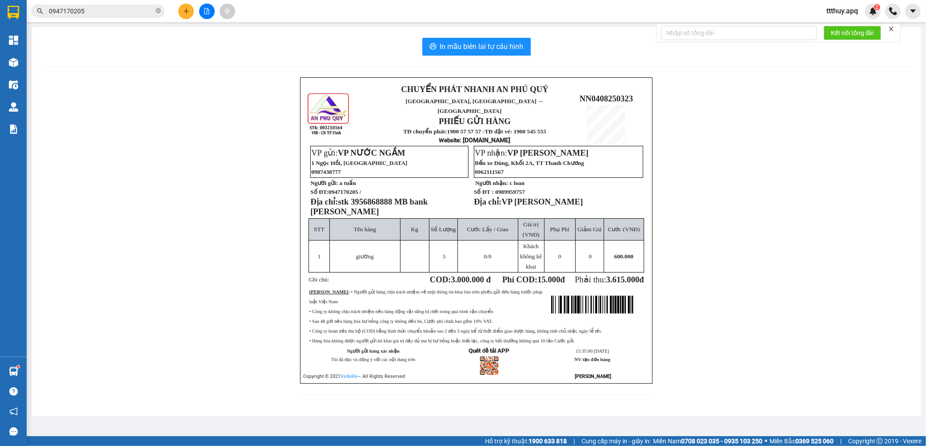
click at [383, 199] on span "stk 3956868888 MB bank [PERSON_NAME]" at bounding box center [368, 206] width 117 height 19
